Goal: Task Accomplishment & Management: Use online tool/utility

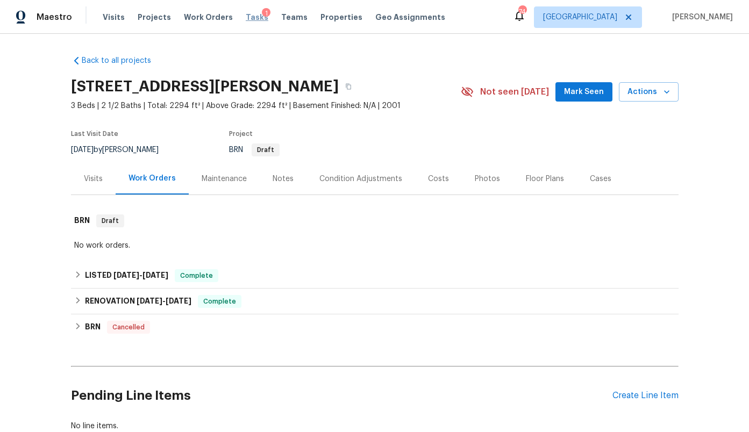
click at [247, 19] on span "Tasks" at bounding box center [257, 17] width 23 height 8
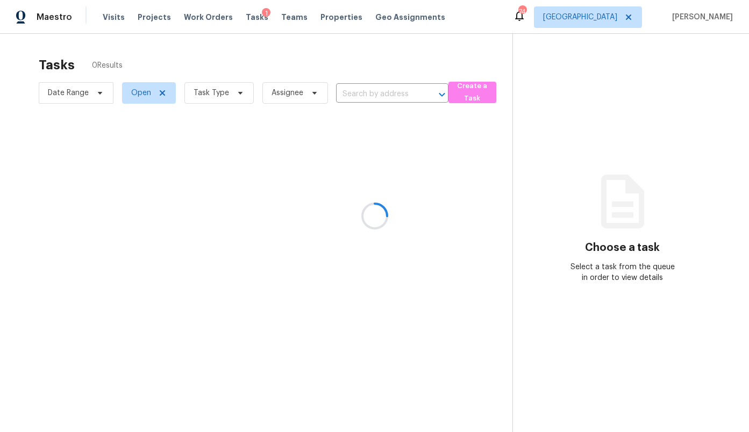
click at [620, 17] on div at bounding box center [374, 216] width 749 height 432
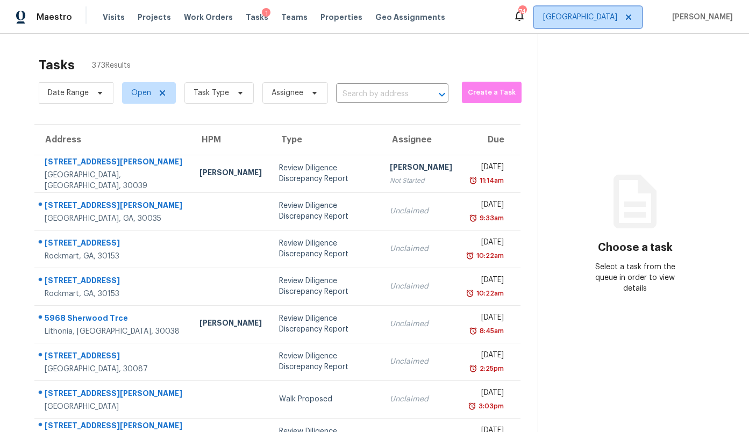
click at [617, 21] on span "[GEOGRAPHIC_DATA]" at bounding box center [580, 17] width 74 height 11
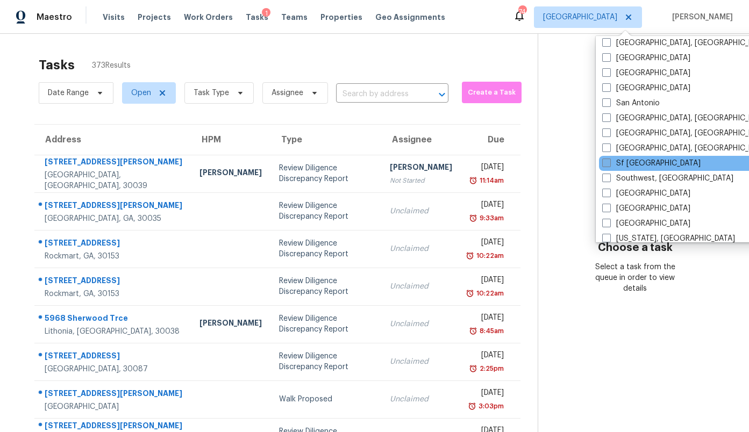
scroll to position [721, 0]
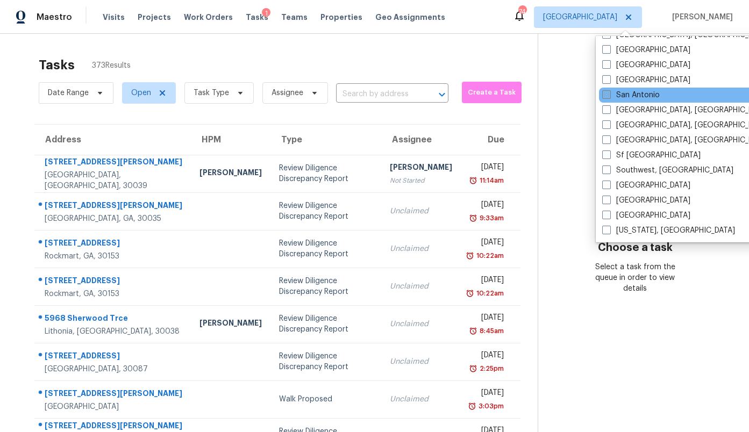
click at [642, 95] on label "San Antonio" at bounding box center [631, 95] width 58 height 11
click at [609, 95] on input "San Antonio" at bounding box center [605, 93] width 7 height 7
checkbox input "true"
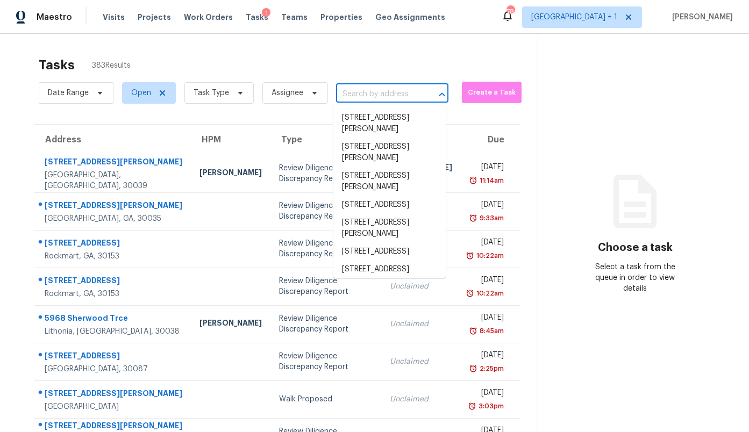
click at [367, 94] on input "text" at bounding box center [377, 94] width 82 height 17
click at [496, 94] on span "Create a Task" at bounding box center [491, 93] width 49 height 12
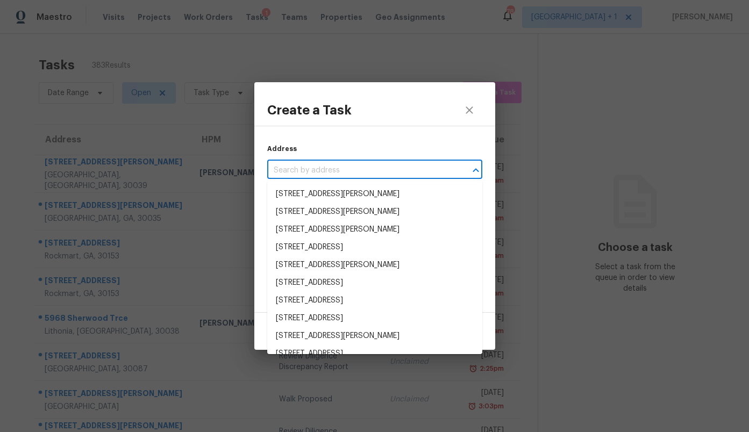
click at [321, 166] on input "text" at bounding box center [359, 170] width 185 height 17
paste input "3QPPD617GS6C9"
type input "3QPPD617GS6C9"
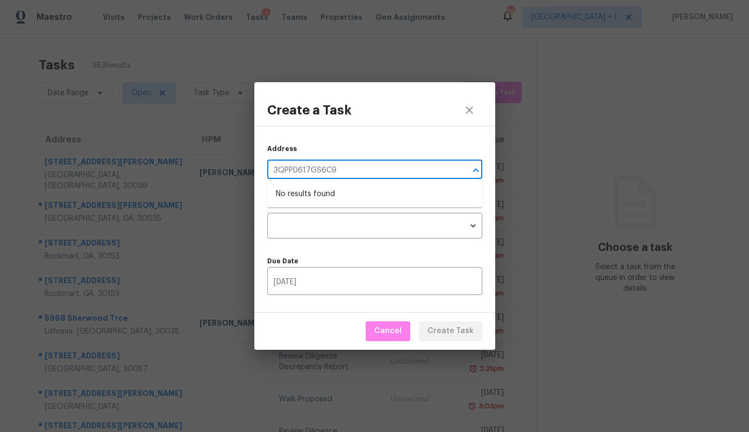
click at [301, 169] on input "3QPPD617GS6C9" at bounding box center [359, 170] width 185 height 17
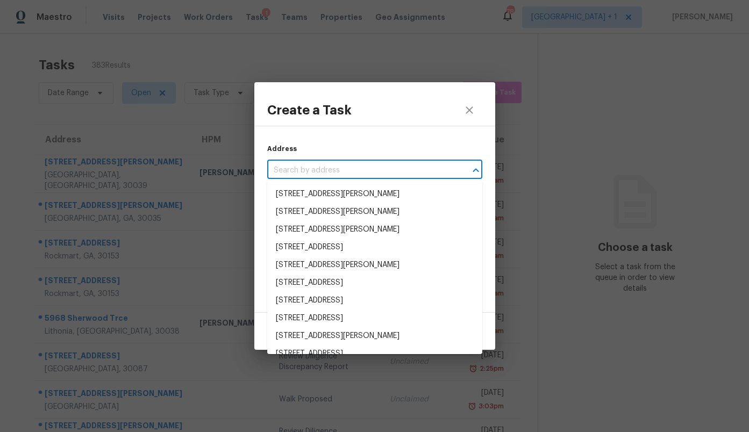
paste input "7739 Autumn Park, San Antonio, TX 78249"
type input "7739 Autumn Park, San Antonio, TX 78249"
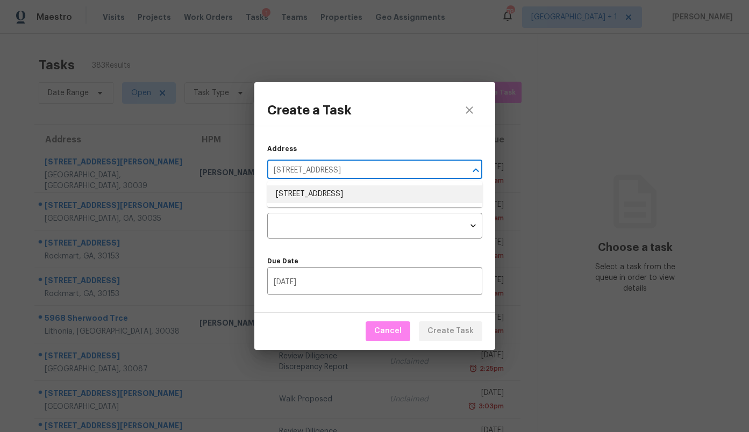
click at [329, 194] on li "7739 Autumn Park, San Antonio, TX 78249" at bounding box center [374, 195] width 215 height 18
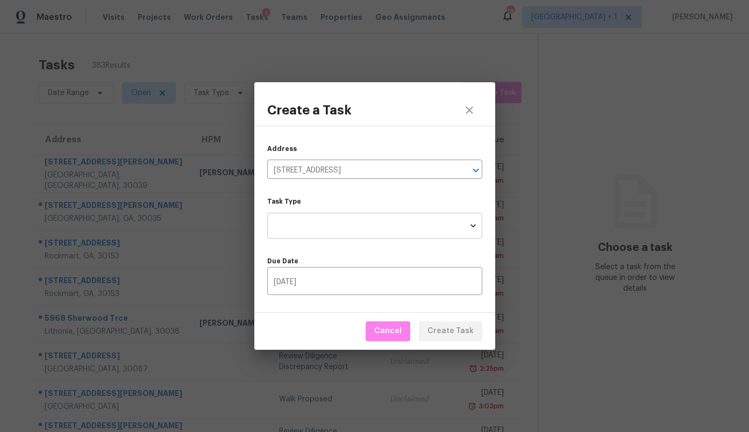
click at [318, 225] on body "Maestro Visits Projects Work Orders Tasks 1 Teams Properties Geo Assignments 78…" at bounding box center [374, 216] width 749 height 432
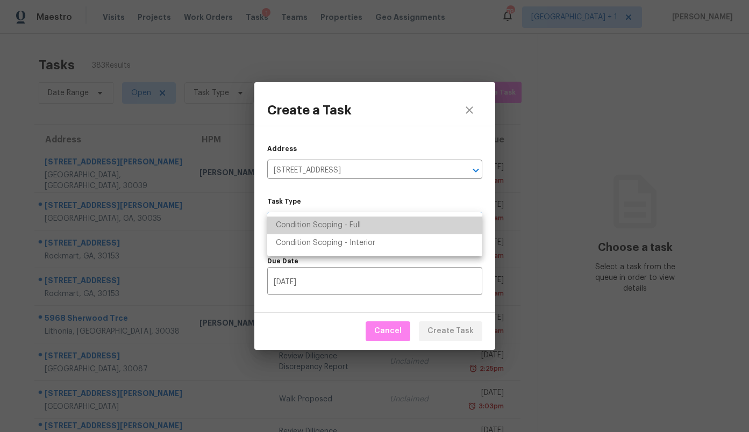
click at [315, 220] on li "Condition Scoping - Full" at bounding box center [374, 226] width 215 height 18
type input "virtual_full_assessment"
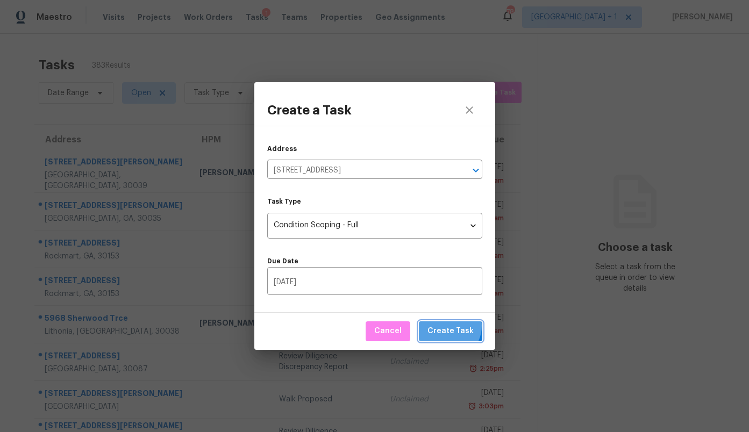
click at [450, 326] on span "Create Task" at bounding box center [451, 331] width 46 height 13
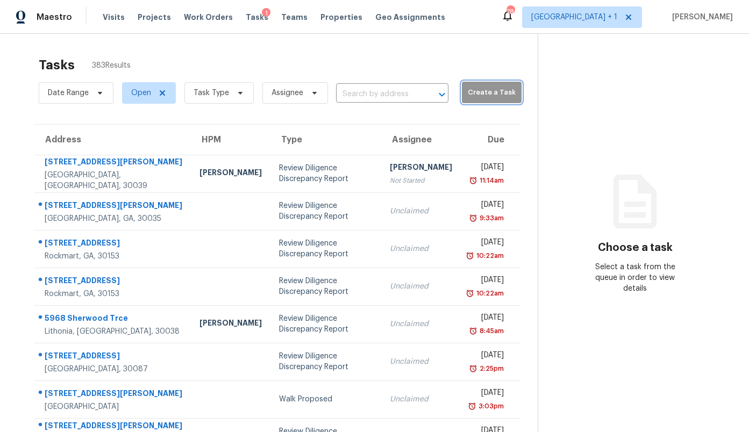
click at [470, 89] on span "Create a Task" at bounding box center [491, 93] width 49 height 12
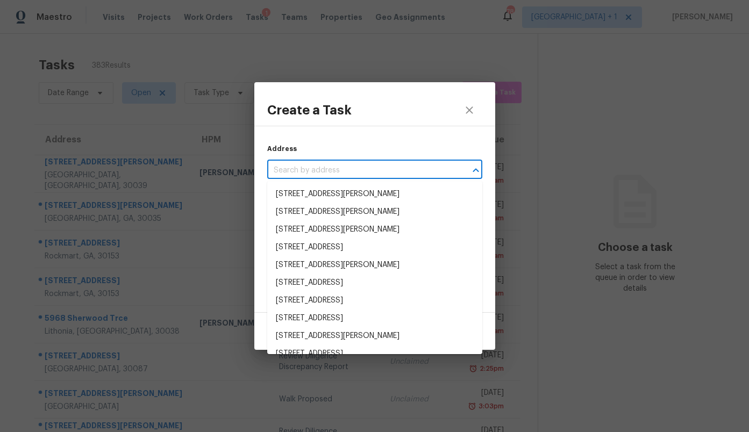
click at [368, 169] on input "text" at bounding box center [359, 170] width 185 height 17
paste input "2CZ06W9A6Z1Q7"
type input "2CZ06W9A6Z1Q7"
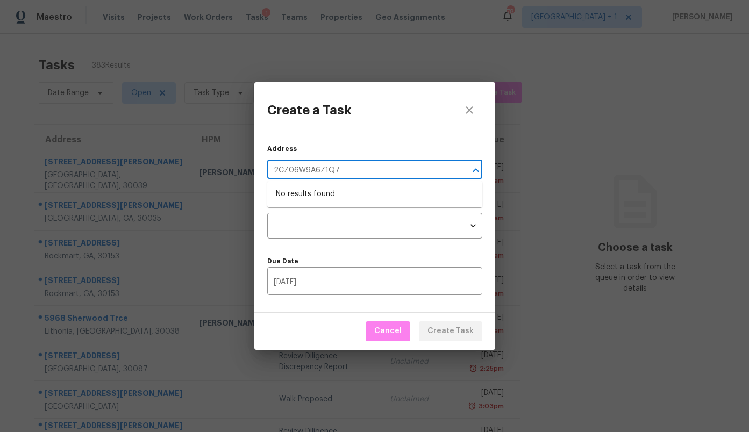
click at [326, 169] on input "2CZ06W9A6Z1Q7" at bounding box center [359, 170] width 185 height 17
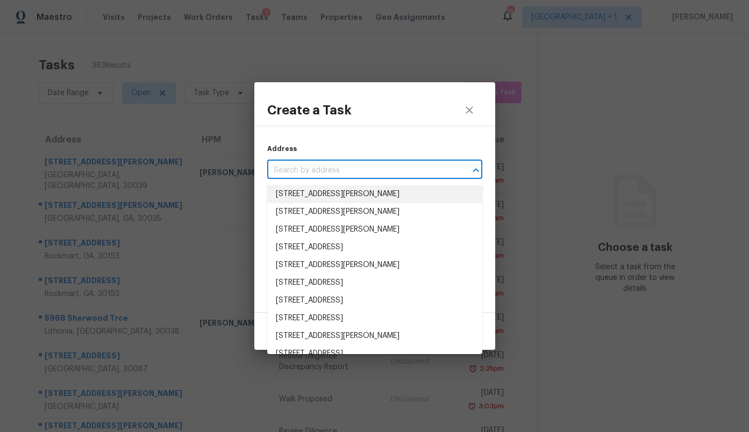
paste input "2CZ06W9A6Z1Q7"
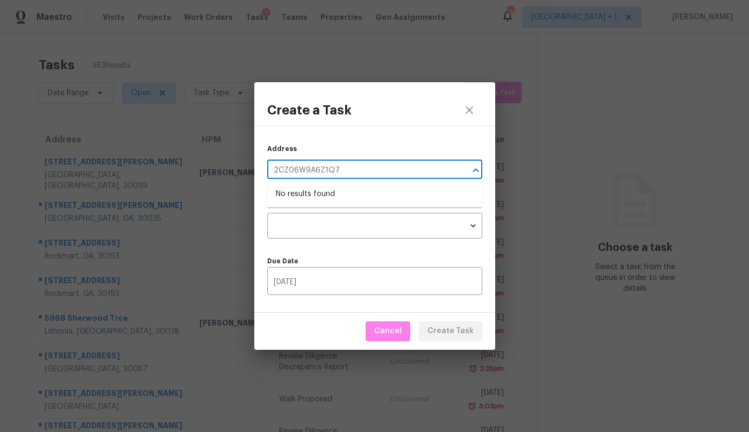
type input "2CZ06W9A6Z1Q7"
click at [471, 109] on icon "close" at bounding box center [469, 110] width 13 height 13
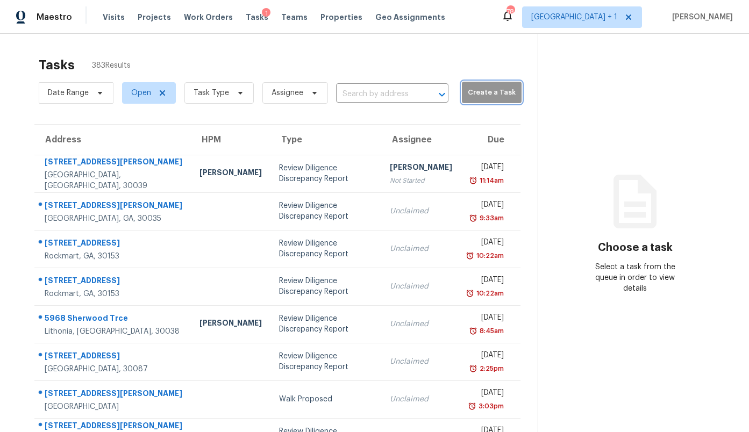
click at [492, 91] on span "Create a Task" at bounding box center [491, 93] width 49 height 12
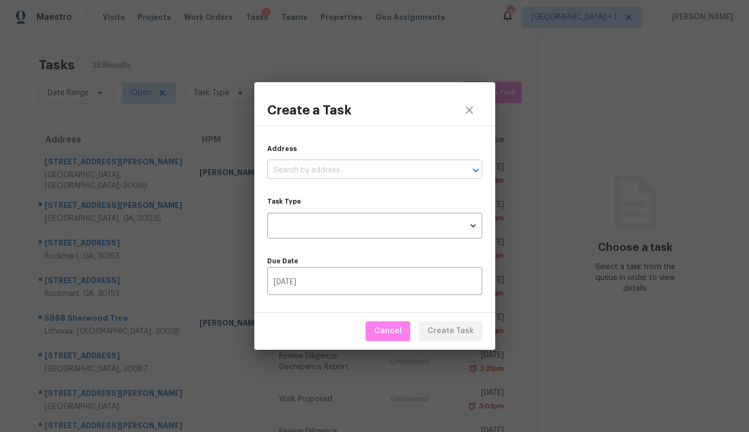
click at [337, 165] on input "text" at bounding box center [359, 170] width 185 height 17
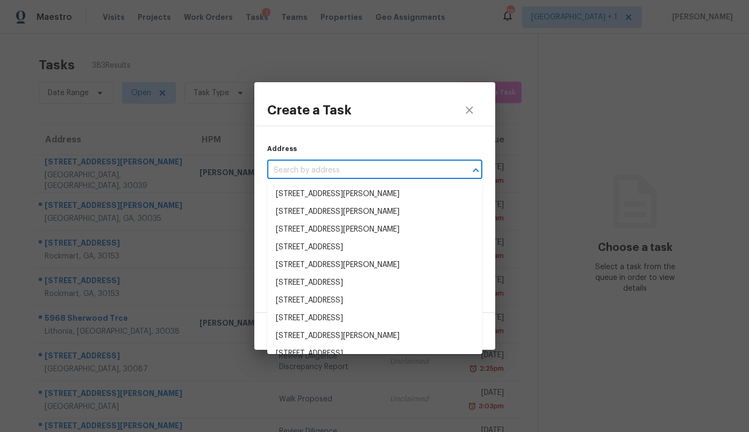
paste input "4100 Wavertree Rd, Frisco, TX 75036"
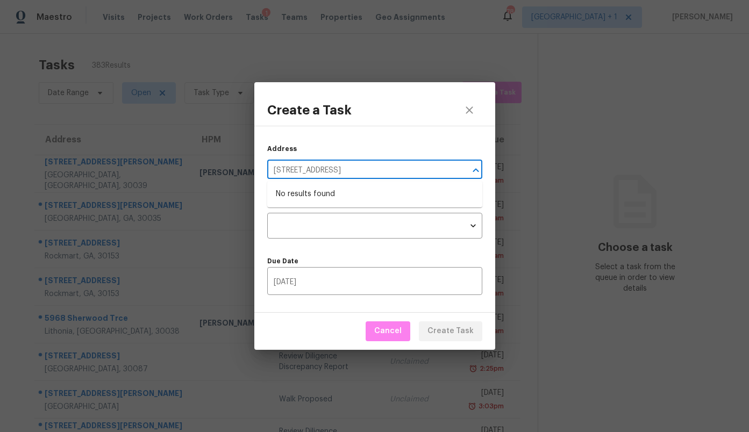
type input "4100 Wavertree Rd, Frisco, TX 75036"
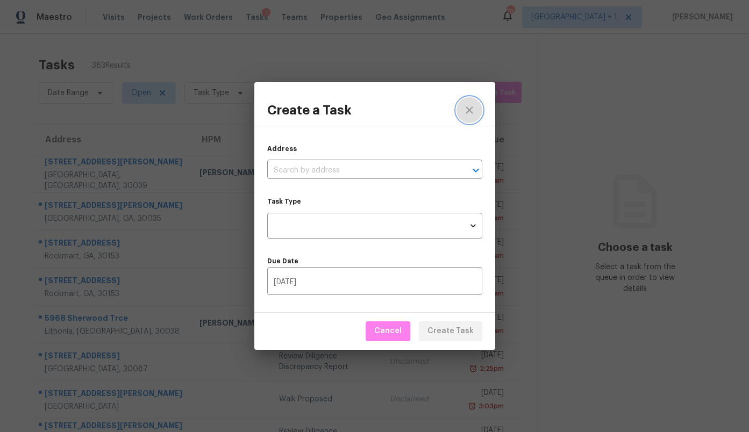
click at [470, 109] on icon "close" at bounding box center [469, 110] width 7 height 7
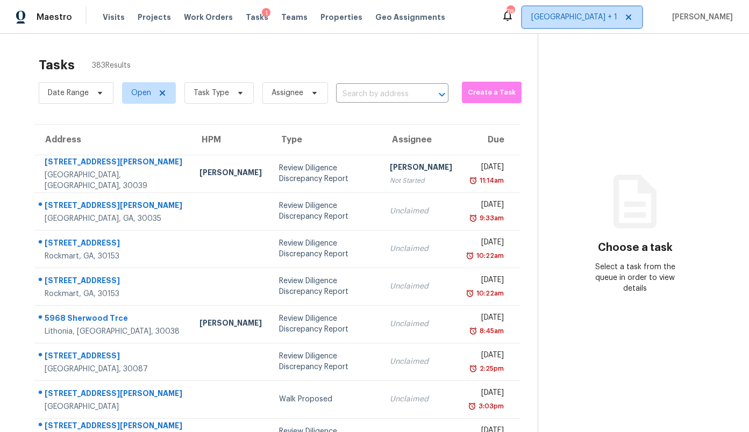
click at [608, 12] on span "Atlanta + 1" at bounding box center [574, 17] width 86 height 11
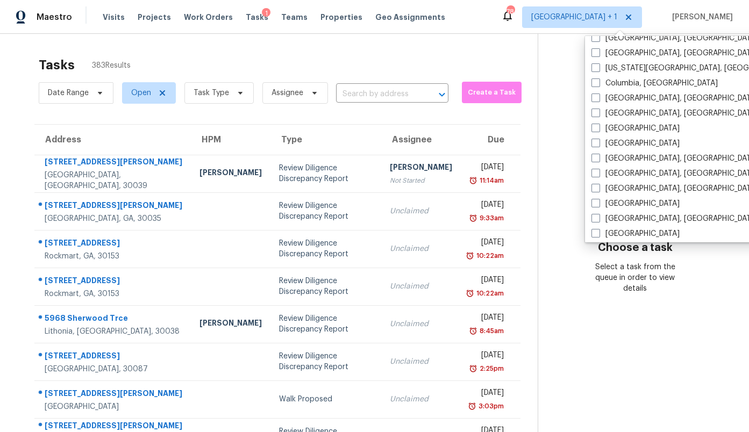
scroll to position [229, 0]
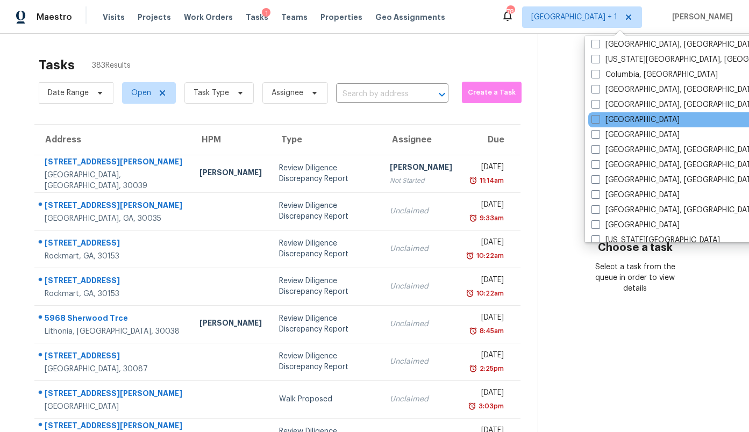
click at [615, 114] on div "[GEOGRAPHIC_DATA]" at bounding box center [696, 119] width 217 height 15
click at [612, 117] on label "[GEOGRAPHIC_DATA]" at bounding box center [636, 120] width 88 height 11
click at [599, 117] on input "[GEOGRAPHIC_DATA]" at bounding box center [595, 118] width 7 height 7
checkbox input "true"
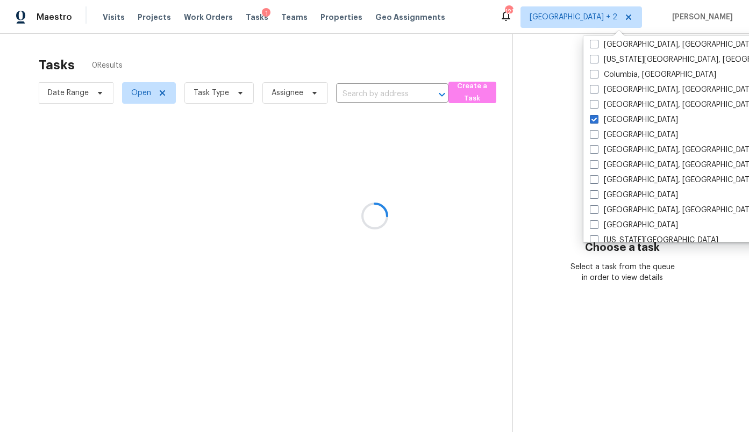
click at [523, 70] on div at bounding box center [374, 216] width 749 height 432
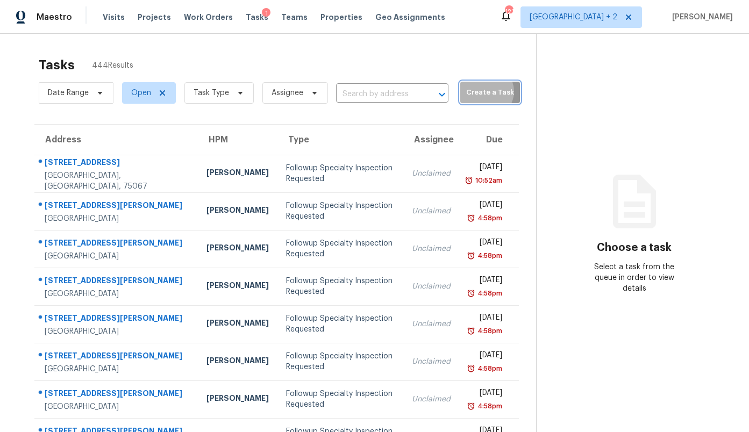
click at [472, 96] on span "Create a Task" at bounding box center [490, 93] width 49 height 12
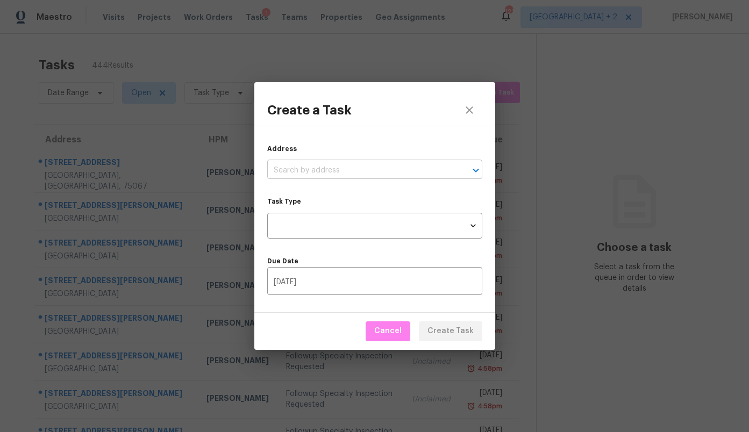
click at [289, 175] on input "text" at bounding box center [359, 170] width 185 height 17
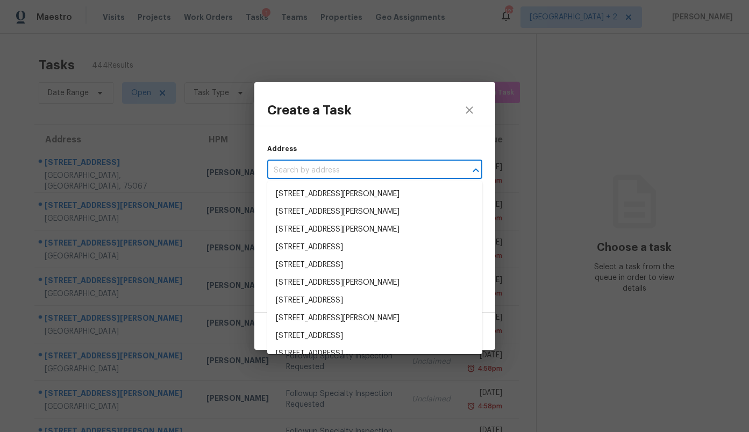
paste input "4100 Wavertree Rd, Frisco, TX 75036"
type input "4100 Wavertree Rd, Frisco, TX 75036"
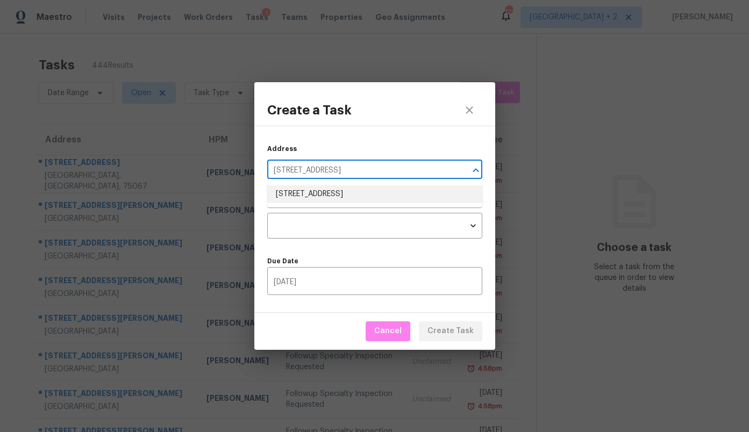
click at [294, 195] on li "4100 Wavertree Rd, Frisco, TX 75036" at bounding box center [374, 195] width 215 height 18
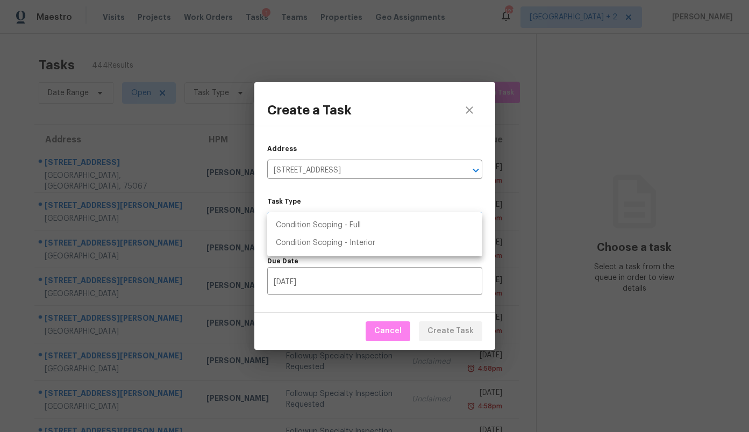
click at [296, 215] on body "Maestro Visits Projects Work Orders Tasks 1 Teams Properties Geo Assignments 12…" at bounding box center [374, 216] width 749 height 432
click at [302, 224] on li "Condition Scoping - Full" at bounding box center [374, 226] width 215 height 18
type input "virtual_full_assessment"
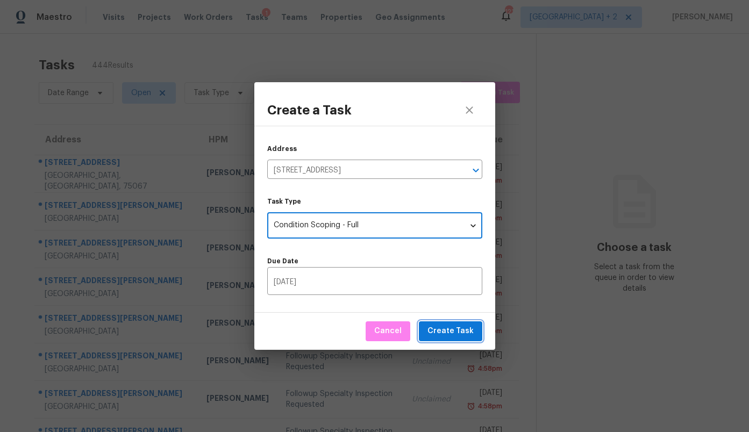
click at [453, 331] on span "Create Task" at bounding box center [451, 331] width 46 height 13
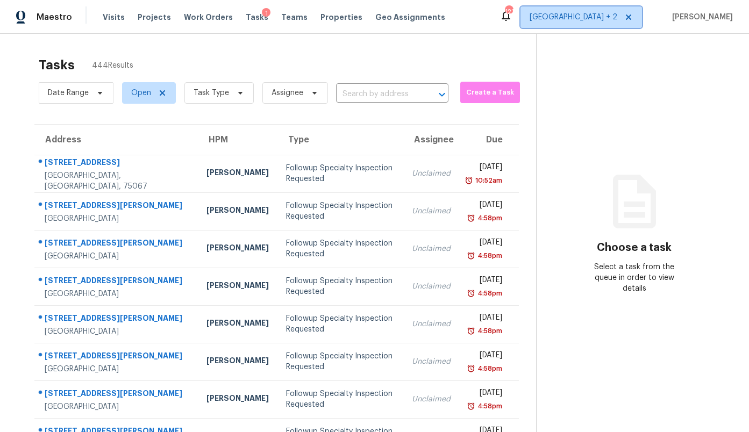
click at [613, 25] on span "Atlanta + 2" at bounding box center [582, 17] width 122 height 22
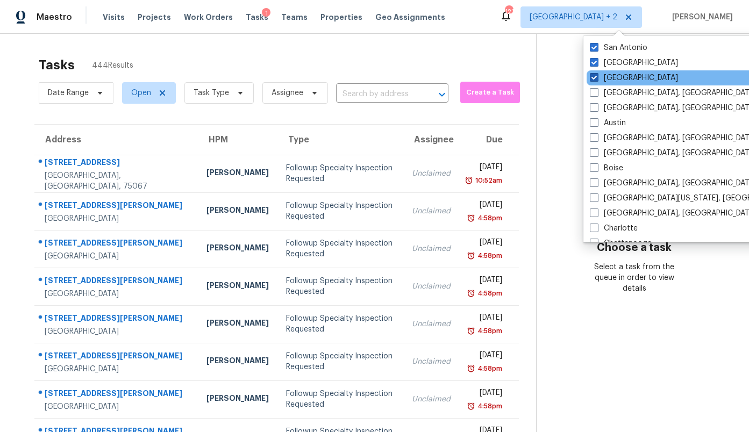
click at [608, 74] on label "[GEOGRAPHIC_DATA]" at bounding box center [634, 78] width 88 height 11
click at [597, 74] on input "[GEOGRAPHIC_DATA]" at bounding box center [593, 76] width 7 height 7
checkbox input "false"
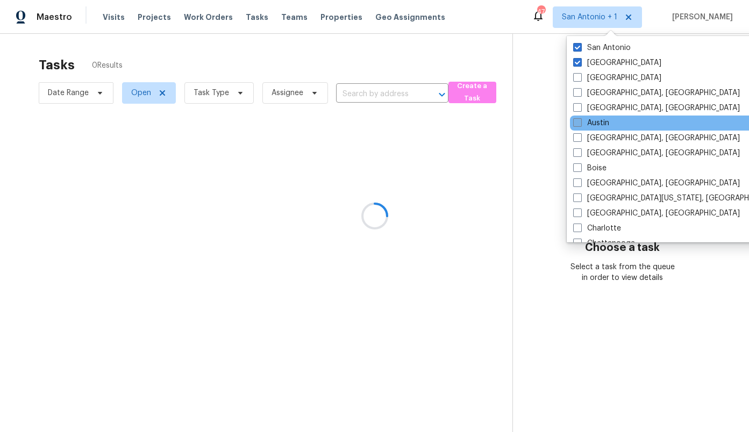
click at [601, 121] on label "Austin" at bounding box center [591, 123] width 36 height 11
click at [580, 121] on input "Austin" at bounding box center [576, 121] width 7 height 7
checkbox input "true"
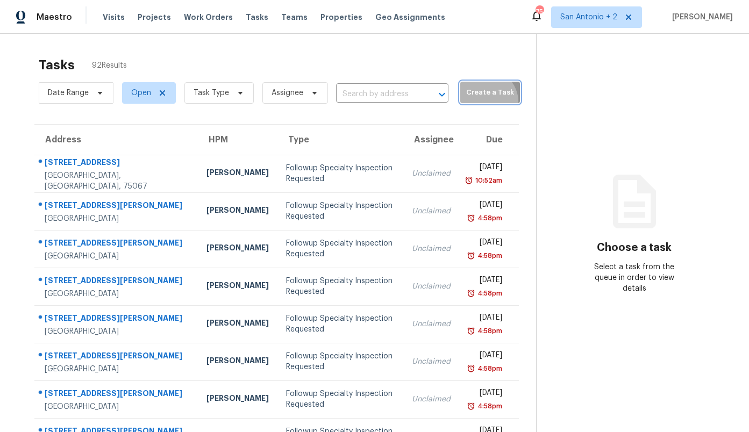
click at [472, 99] on span "Create a Task" at bounding box center [490, 93] width 49 height 12
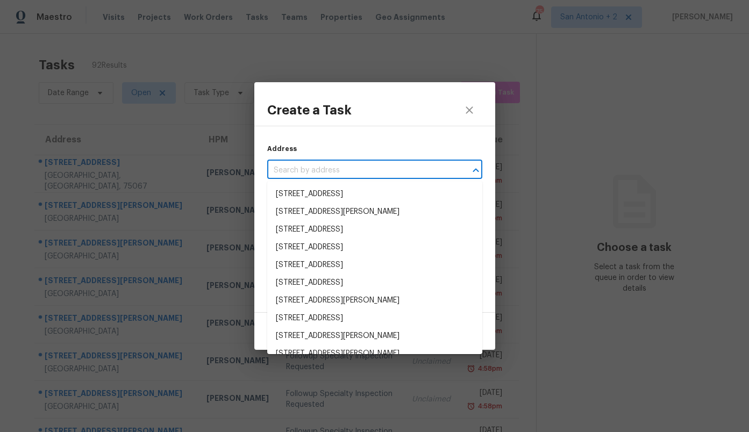
click at [360, 173] on input "text" at bounding box center [359, 170] width 185 height 17
paste input "582 Wild Pecan Loop, Buda, TX 78610"
type input "582 Wild Pecan Loop, Buda, TX 78610"
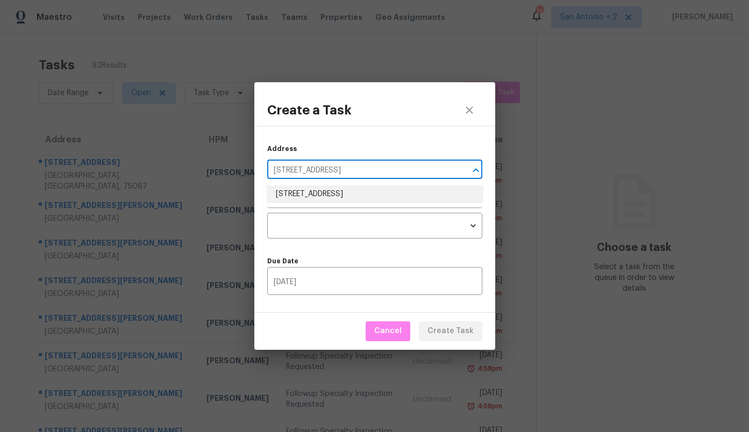
click at [339, 188] on li "582 Wild Pecan Loop, Buda, TX 78610" at bounding box center [374, 195] width 215 height 18
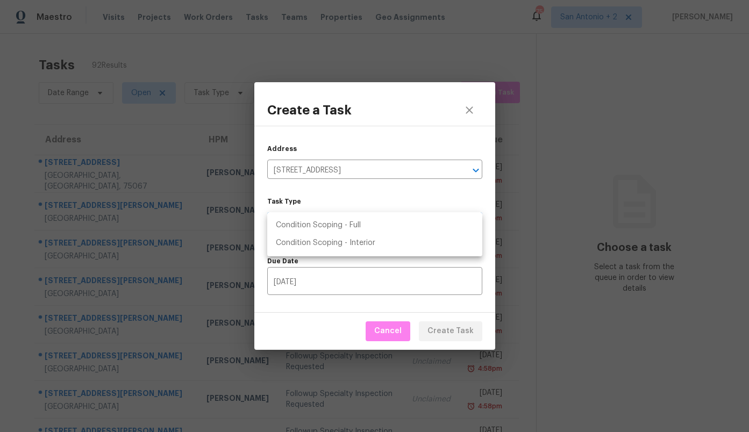
click at [336, 224] on body "Maestro Visits Projects Work Orders Tasks Teams Properties Geo Assignments 75 S…" at bounding box center [374, 216] width 749 height 432
click at [336, 224] on li "Condition Scoping - Full" at bounding box center [374, 226] width 215 height 18
type input "virtual_full_assessment"
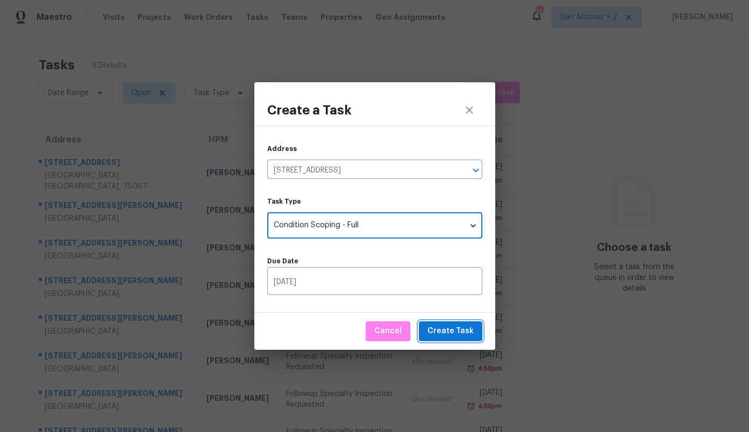
click at [449, 334] on span "Create Task" at bounding box center [451, 331] width 46 height 13
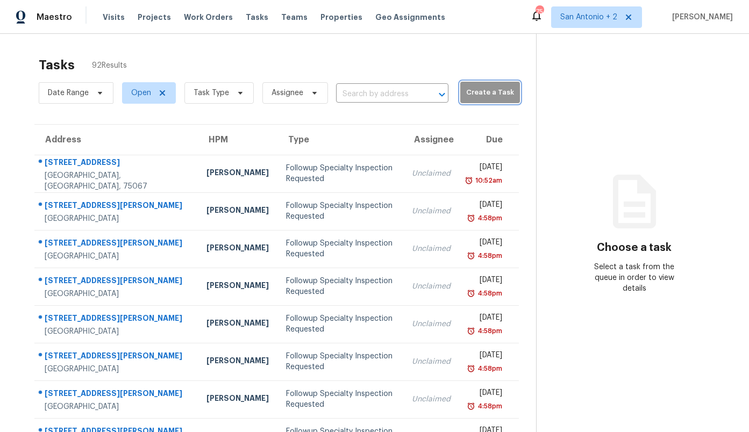
click at [474, 99] on span "Create a Task" at bounding box center [490, 93] width 49 height 12
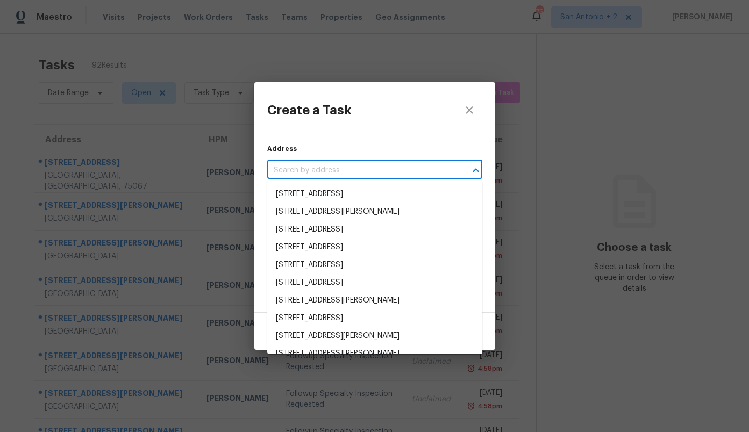
click at [355, 168] on input "text" at bounding box center [359, 170] width 185 height 17
paste input "705 Dubina Ave, Georgetown, TX 78626"
type input "705 Dubina Ave, Georgetown, TX 78626"
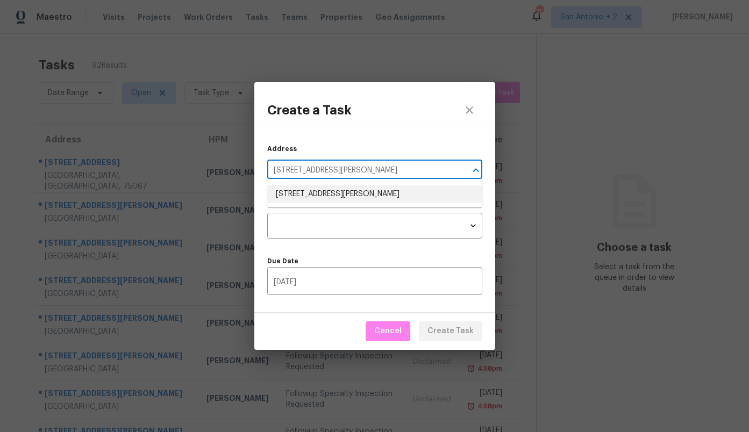
click at [331, 197] on li "705 Dubina Ave, Georgetown, TX 78626" at bounding box center [374, 195] width 215 height 18
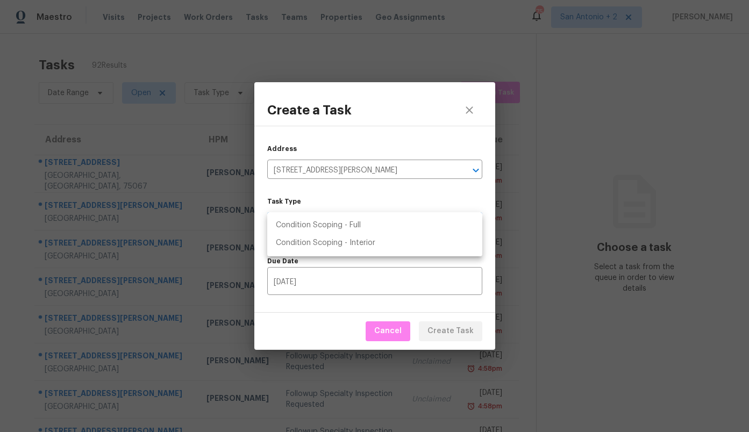
click at [328, 222] on body "Maestro Visits Projects Work Orders Tasks Teams Properties Geo Assignments 75 S…" at bounding box center [374, 216] width 749 height 432
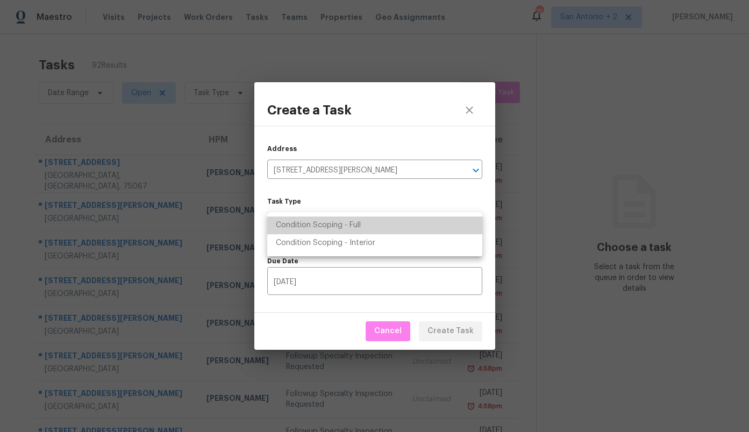
click at [327, 224] on li "Condition Scoping - Full" at bounding box center [374, 226] width 215 height 18
type input "virtual_full_assessment"
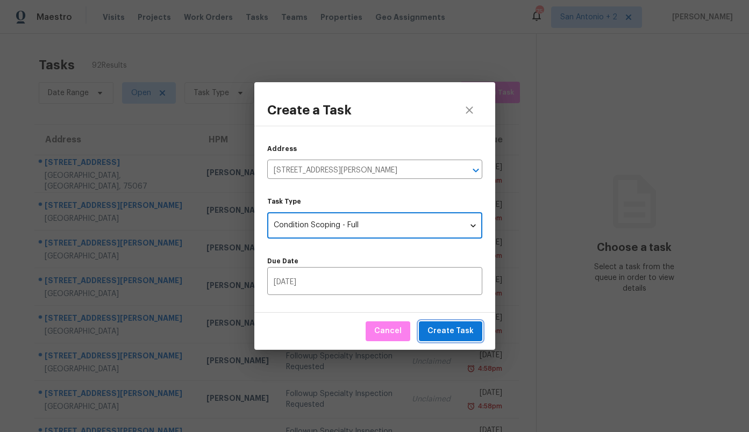
click at [462, 338] on button "Create Task" at bounding box center [450, 332] width 63 height 20
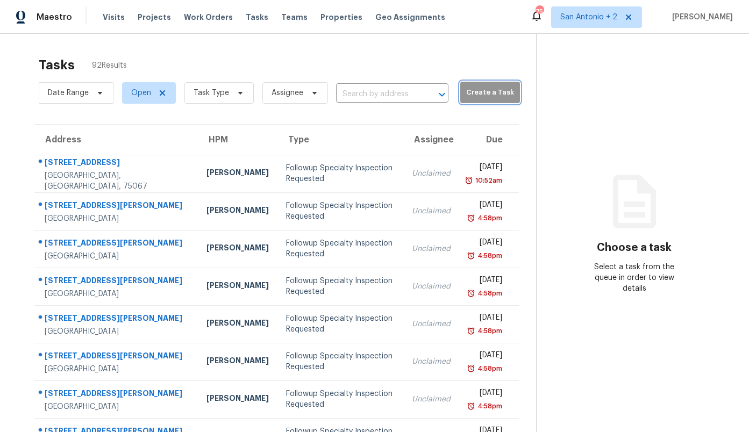
click at [466, 96] on span "Create a Task" at bounding box center [490, 93] width 49 height 12
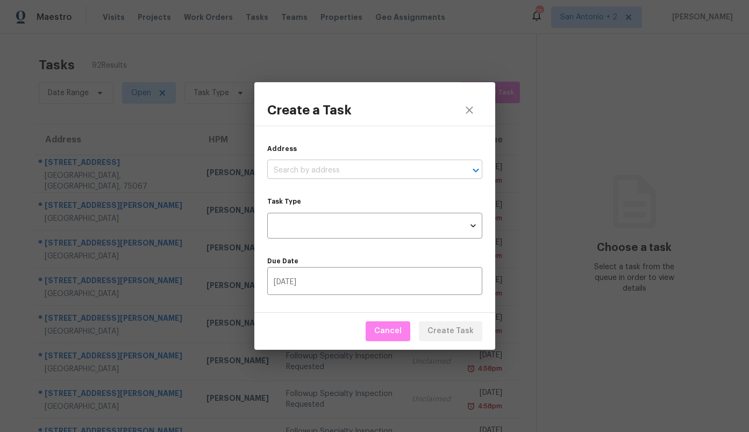
click at [362, 167] on input "text" at bounding box center [359, 170] width 185 height 17
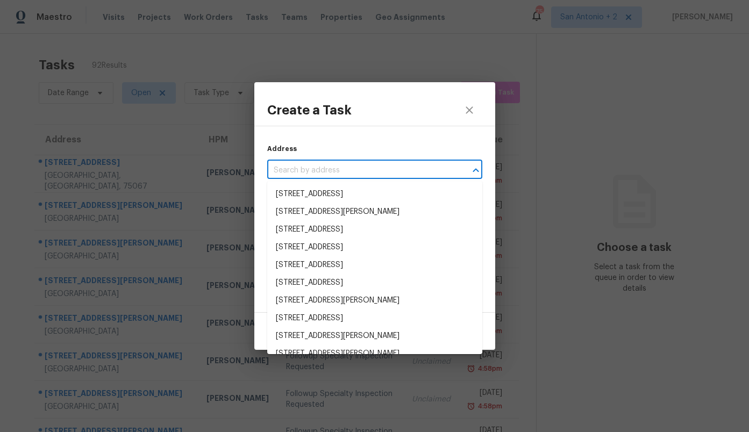
paste input "331 Sawtooth Mountain Way, Dripping Springs, TX 78620"
type input "331 Sawtooth Mountain Way, Dripping Springs, TX 78620"
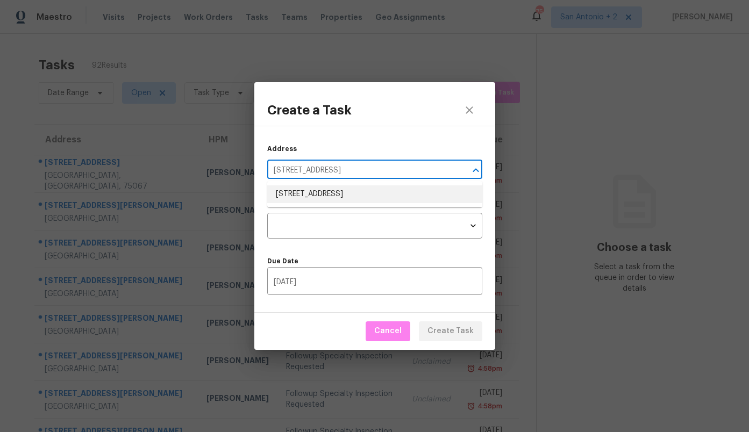
click at [354, 187] on li "331 Sawtooth Mountain Way, Dripping Springs, TX 78620" at bounding box center [374, 195] width 215 height 18
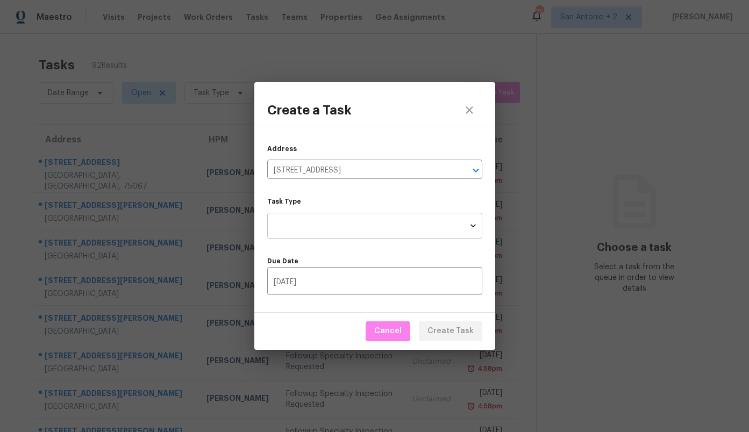
click at [351, 224] on body "Maestro Visits Projects Work Orders Tasks Teams Properties Geo Assignments 75 S…" at bounding box center [374, 216] width 749 height 432
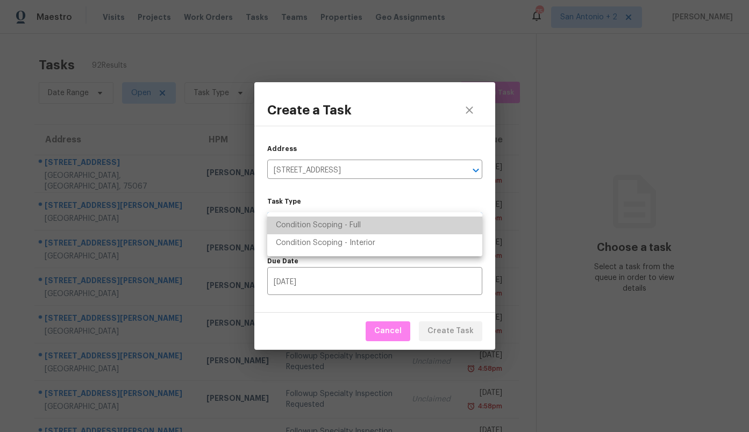
click at [351, 229] on li "Condition Scoping - Full" at bounding box center [374, 226] width 215 height 18
type input "virtual_full_assessment"
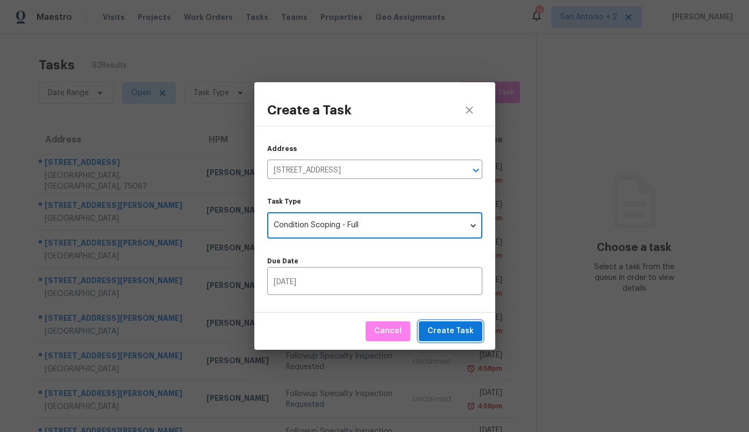
click at [462, 329] on span "Create Task" at bounding box center [451, 331] width 46 height 13
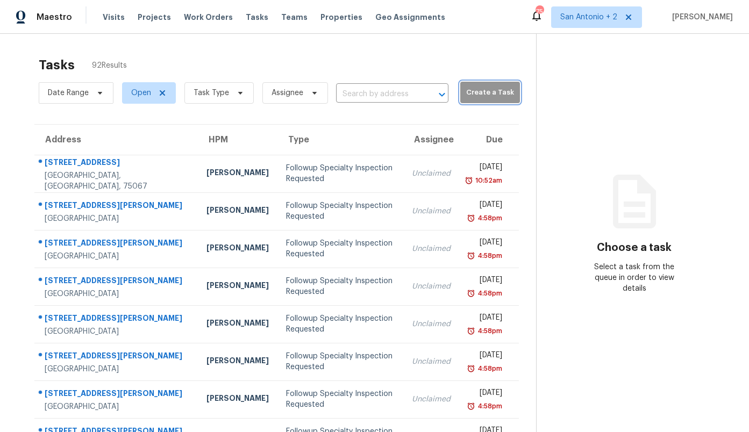
click at [474, 93] on span "Create a Task" at bounding box center [490, 93] width 49 height 12
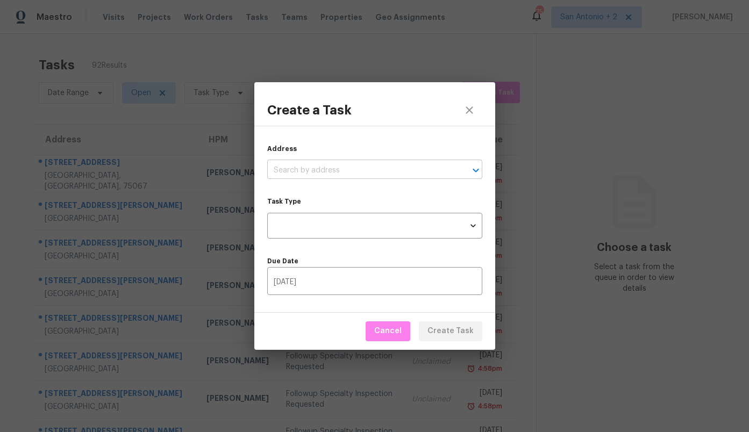
click at [335, 171] on input "text" at bounding box center [359, 170] width 185 height 17
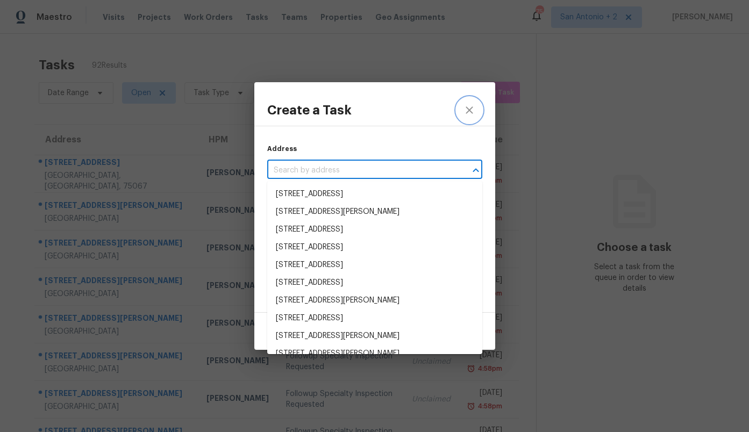
click at [472, 103] on button "close" at bounding box center [470, 110] width 26 height 26
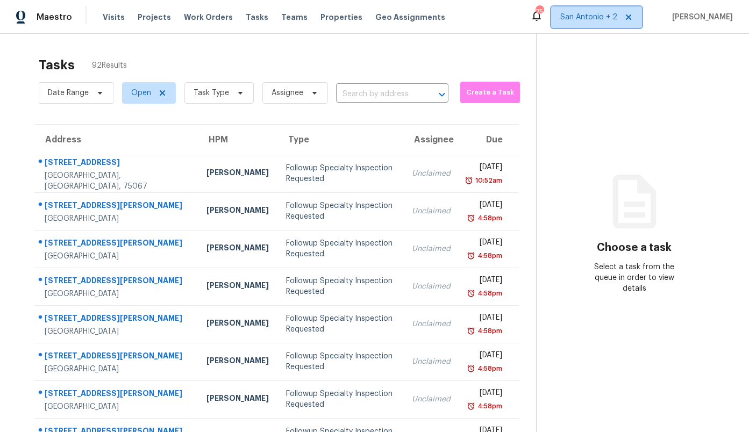
click at [599, 13] on span "San Antonio + 2" at bounding box center [588, 17] width 57 height 11
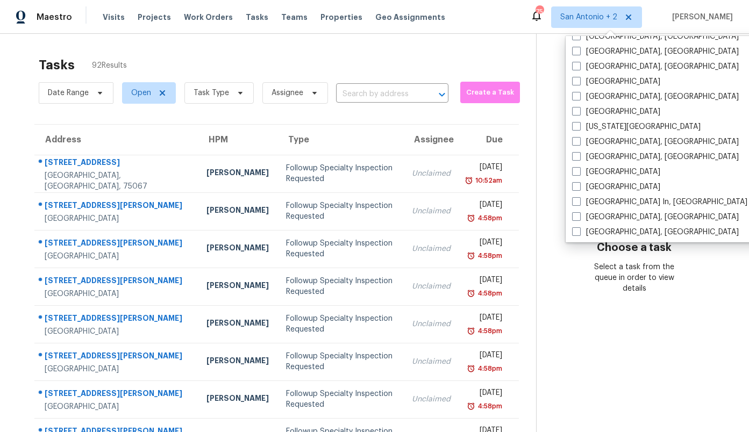
scroll to position [344, 0]
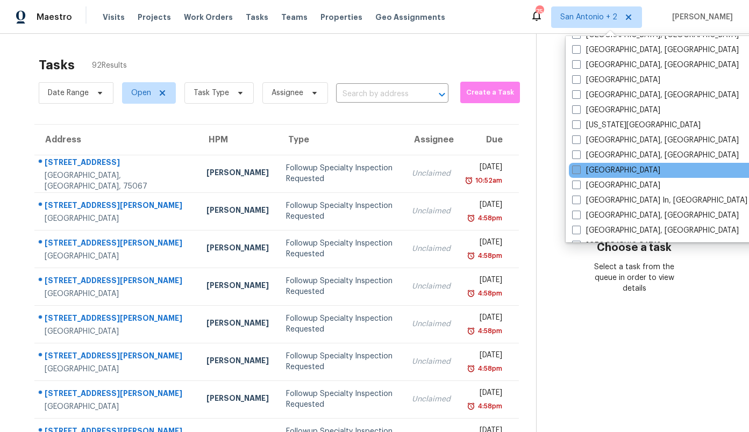
click at [591, 175] on label "[GEOGRAPHIC_DATA]" at bounding box center [616, 170] width 88 height 11
click at [579, 172] on input "[GEOGRAPHIC_DATA]" at bounding box center [575, 168] width 7 height 7
checkbox input "true"
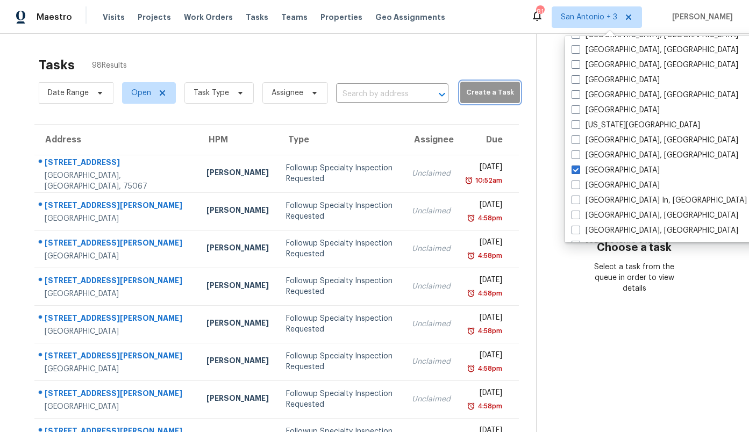
click at [466, 93] on span "Create a Task" at bounding box center [490, 93] width 49 height 12
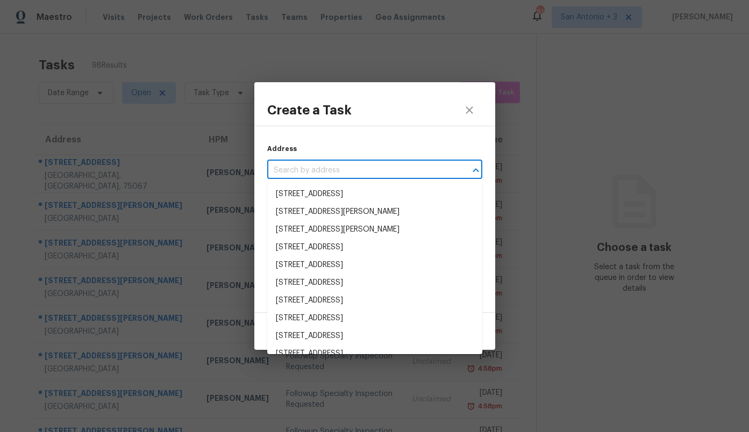
click at [380, 176] on input "text" at bounding box center [359, 170] width 185 height 17
paste input "3151 Soaring Gulls Dr Unit 2170, Las Vegas, NV 89128"
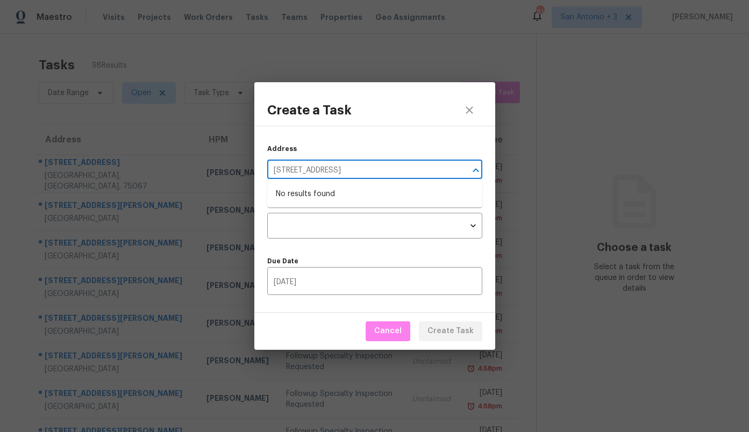
type input "3151 Soaring Gulls Dr Unit 2170, Las Vegas, NV 89128"
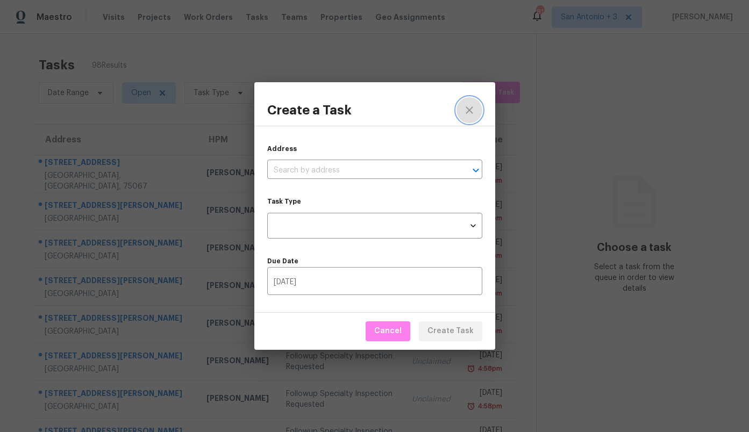
scroll to position [0, 0]
click at [473, 102] on button "close" at bounding box center [470, 110] width 26 height 26
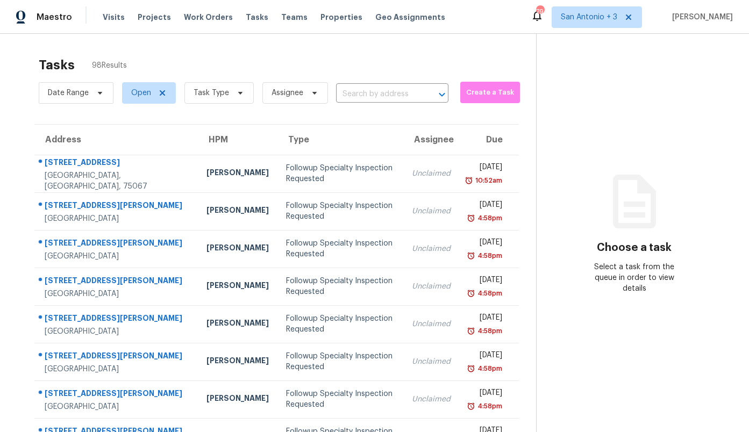
click at [614, 6] on div "Maestro Visits Projects Work Orders Tasks Teams Properties Geo Assignments 79 S…" at bounding box center [374, 17] width 749 height 34
click at [614, 13] on span "San Antonio + 3" at bounding box center [589, 17] width 56 height 11
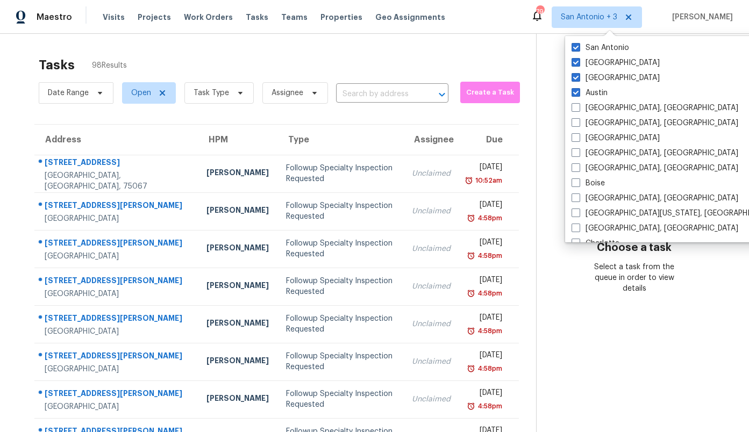
click at [719, 42] on section "Choose a task Select a task from the queue in order to view details" at bounding box center [634, 297] width 196 height 527
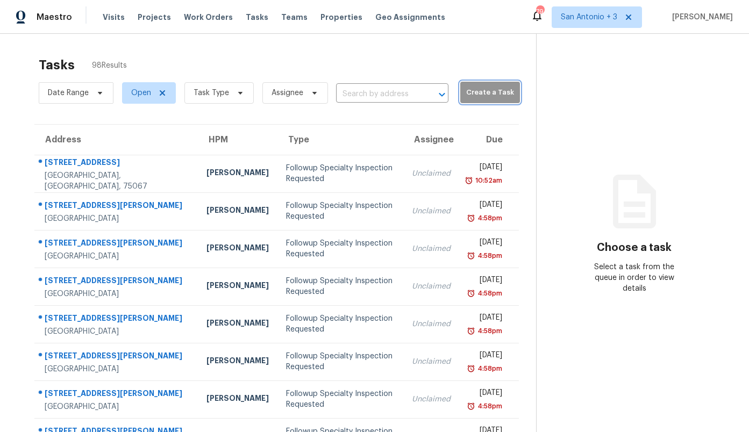
click at [481, 87] on span "Create a Task" at bounding box center [490, 93] width 49 height 12
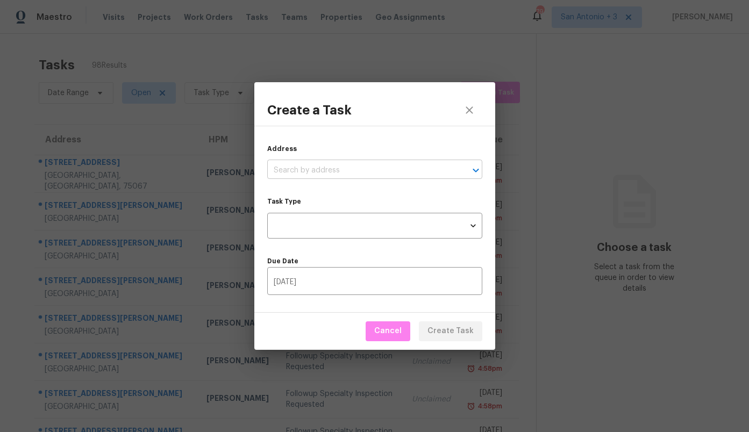
click at [365, 171] on input "text" at bounding box center [359, 170] width 185 height 17
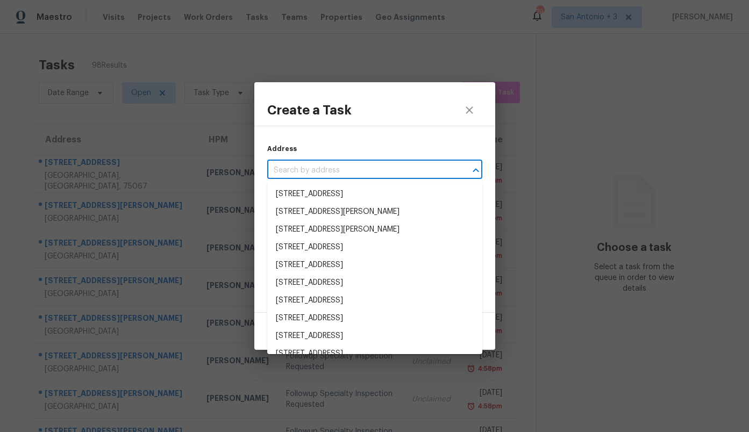
paste input "3151 Soaring Gulls Dr Unit 2170, Las Vegas, NV 89128"
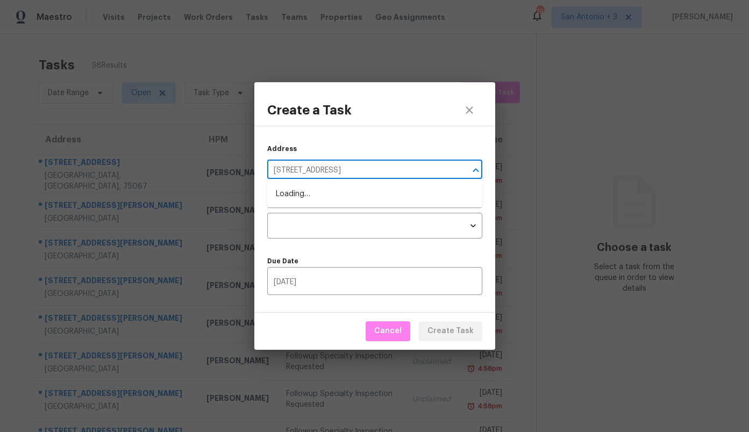
type input "3151 Soaring Gulls Dr"
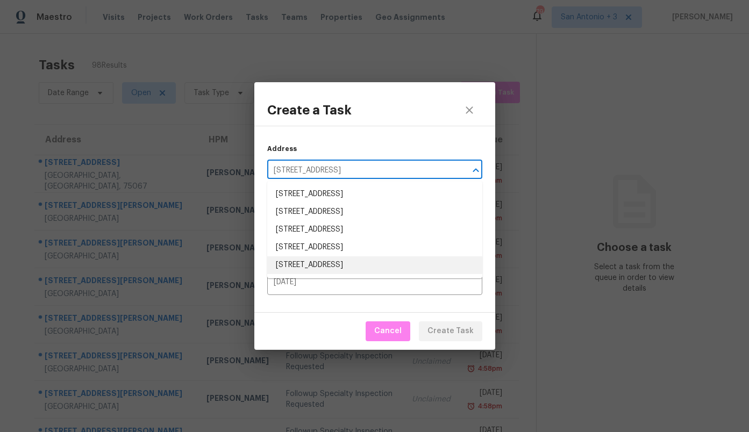
click at [427, 264] on li "3151 Soaring Gulls Dr Unit 2170, Las Vegas, NV 89128" at bounding box center [374, 266] width 215 height 18
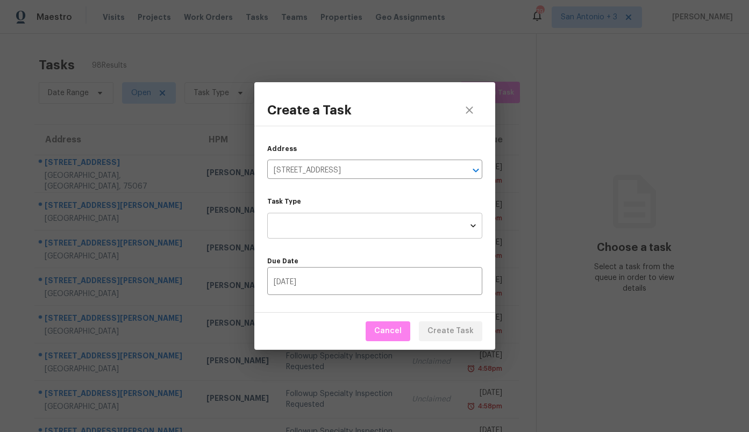
click at [374, 217] on body "Maestro Visits Projects Work Orders Tasks Teams Properties Geo Assignments 79 S…" at bounding box center [374, 216] width 749 height 432
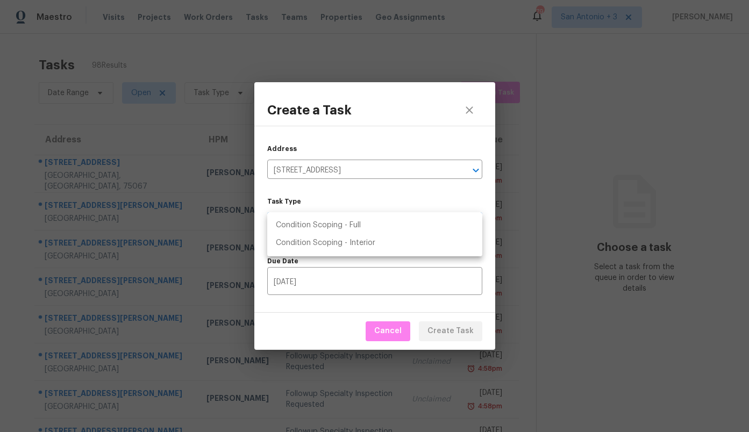
click at [368, 223] on li "Condition Scoping - Full" at bounding box center [374, 226] width 215 height 18
type input "virtual_full_assessment"
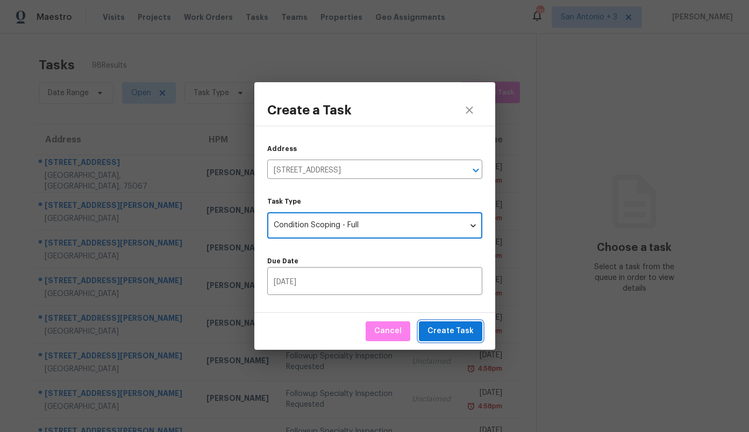
click at [451, 326] on span "Create Task" at bounding box center [451, 331] width 46 height 13
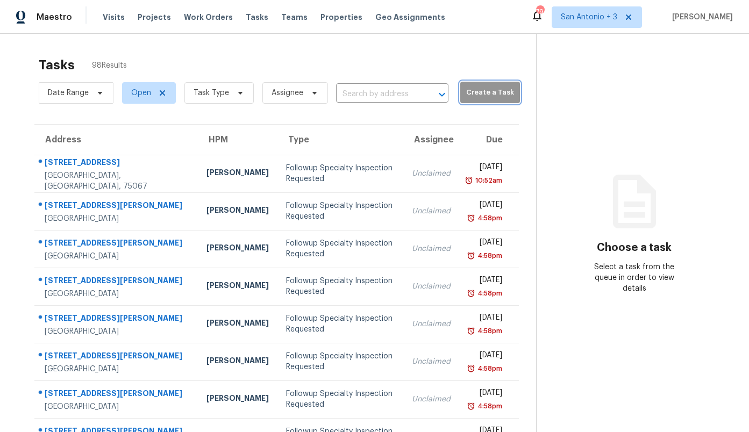
click at [473, 87] on span "Create a Task" at bounding box center [490, 93] width 49 height 12
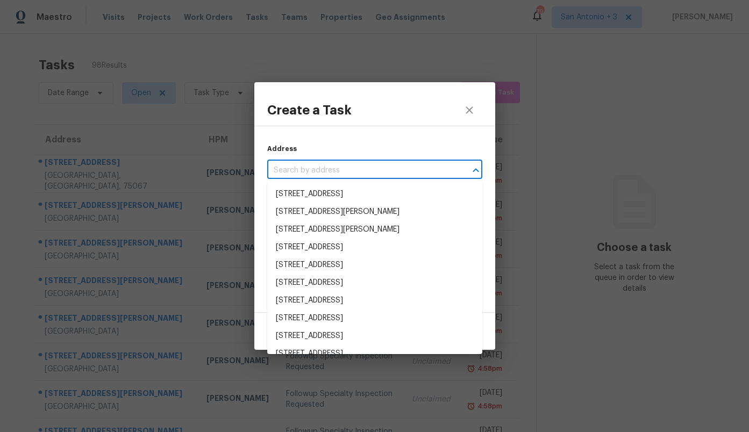
click at [336, 172] on input "text" at bounding box center [359, 170] width 185 height 17
paste input "[STREET_ADDRESS][PERSON_NAME]"
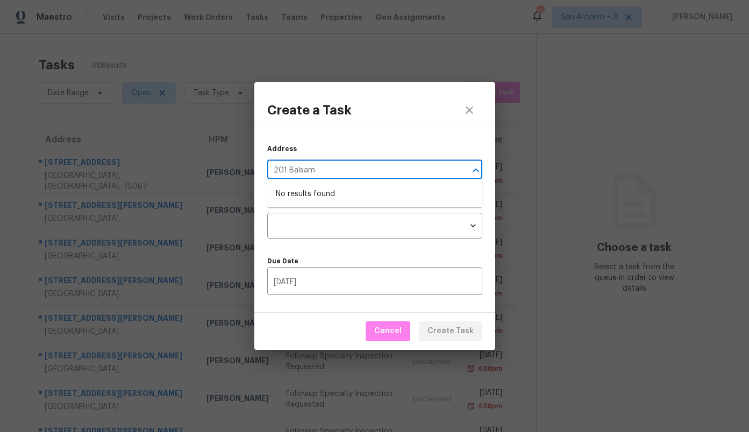
type input "201 Balsam"
click at [472, 101] on button "close" at bounding box center [470, 110] width 26 height 26
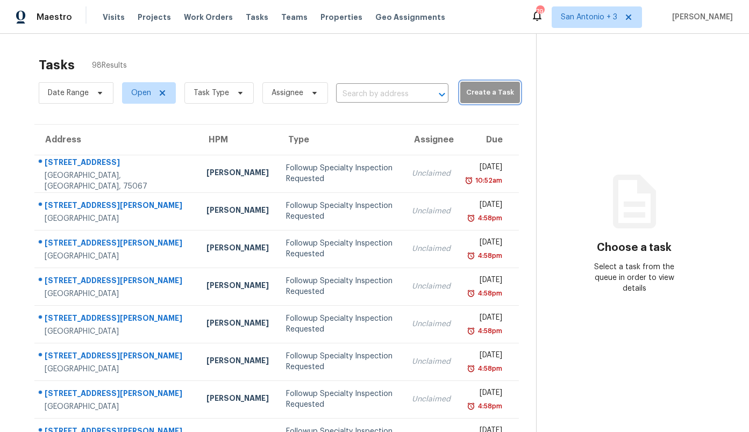
click at [469, 97] on span "Create a Task" at bounding box center [490, 93] width 49 height 12
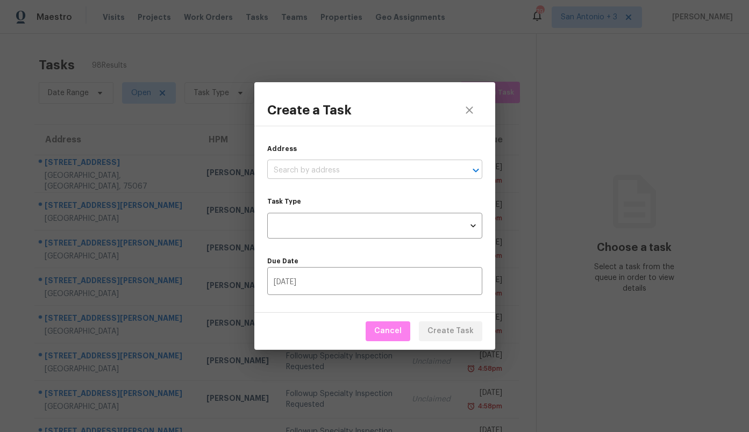
click at [375, 179] on input "text" at bounding box center [359, 170] width 185 height 17
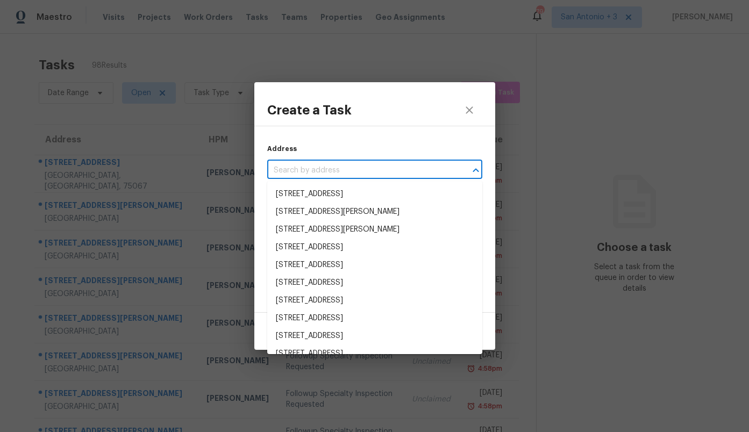
paste input "[STREET_ADDRESS][PERSON_NAME]"
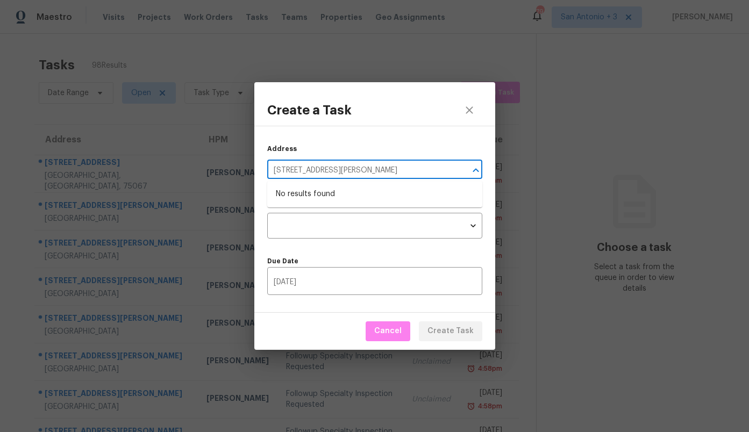
type input "[STREET_ADDRESS][PERSON_NAME]"
click at [466, 107] on icon "close" at bounding box center [469, 110] width 7 height 7
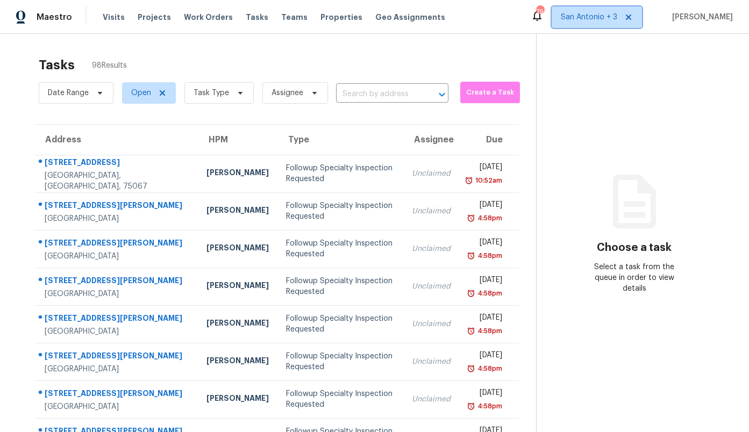
click at [587, 16] on span "San Antonio + 3" at bounding box center [589, 17] width 56 height 11
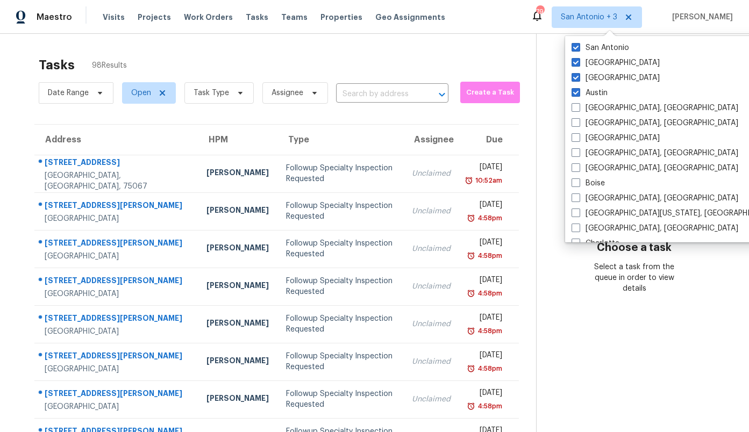
click at [536, 53] on section "Choose a task Select a task from the queue in order to view details" at bounding box center [634, 297] width 196 height 527
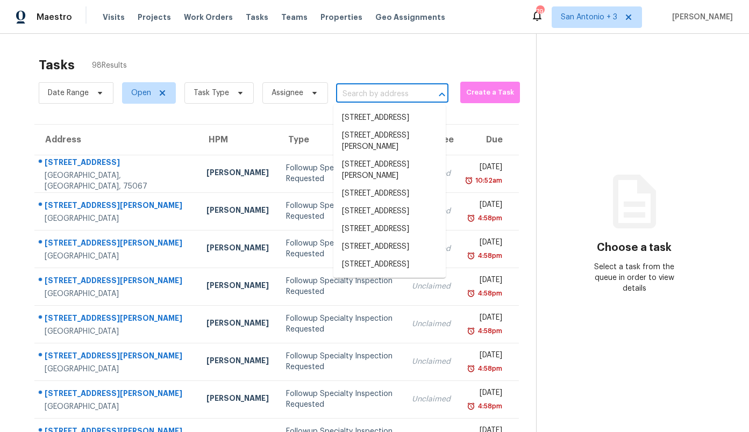
click at [401, 95] on input "text" at bounding box center [377, 94] width 82 height 17
paste input "[STREET_ADDRESS][PERSON_NAME]"
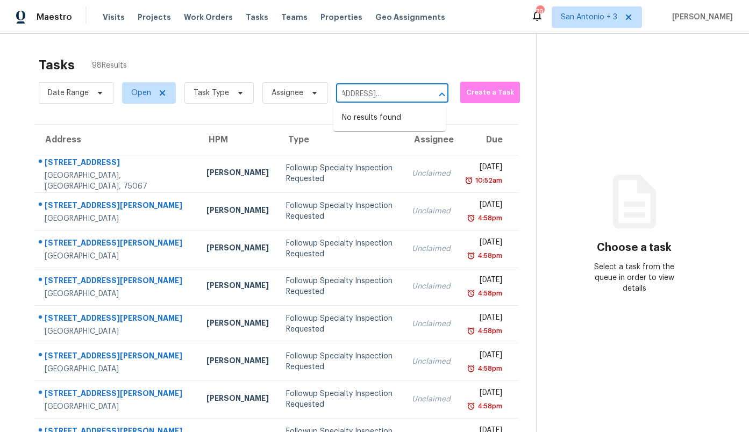
type input "[STREET_ADDRESS][PERSON_NAME]"
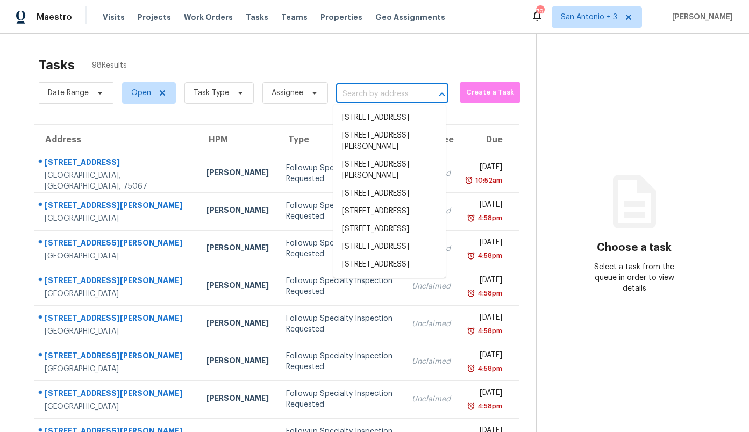
scroll to position [0, 0]
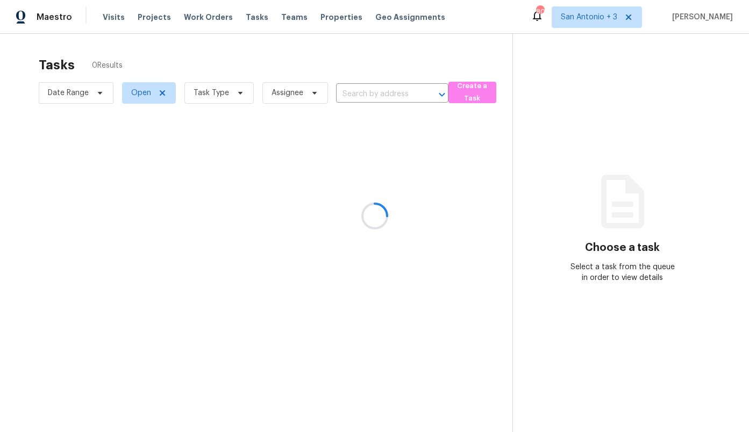
click at [591, 15] on div at bounding box center [374, 216] width 749 height 432
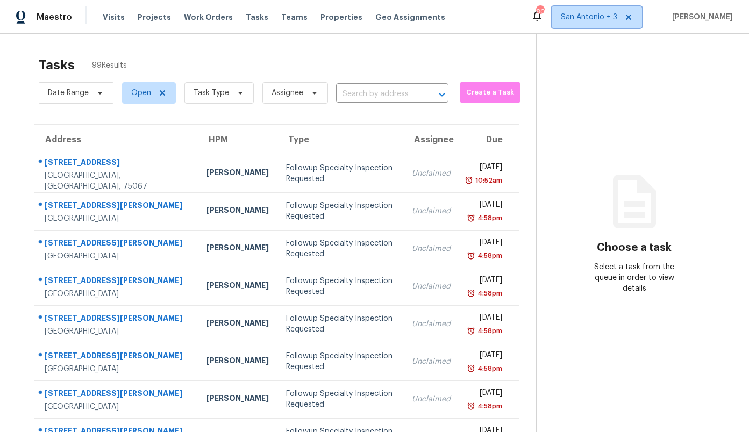
click at [591, 15] on span "San Antonio + 3" at bounding box center [589, 17] width 56 height 11
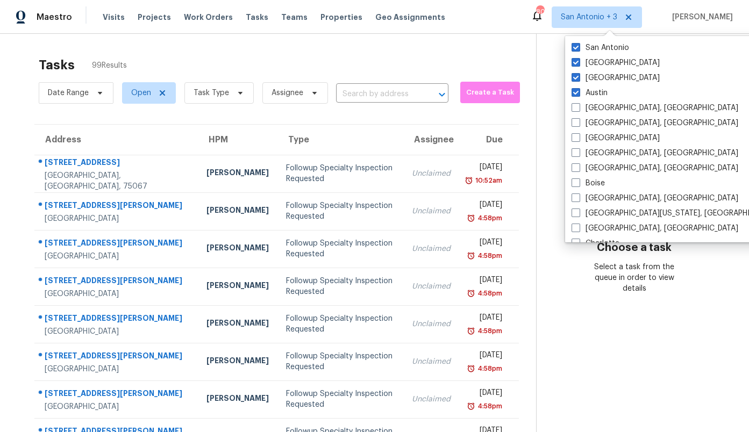
click at [478, 61] on div "Tasks 99 Results" at bounding box center [288, 65] width 498 height 28
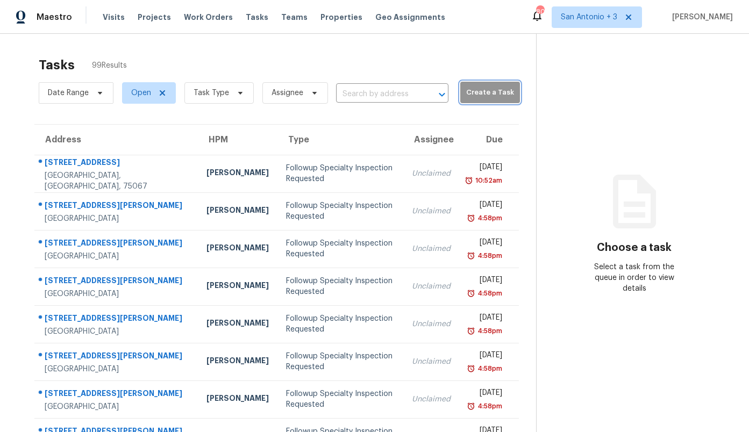
click at [479, 99] on span "Create a Task" at bounding box center [490, 93] width 49 height 12
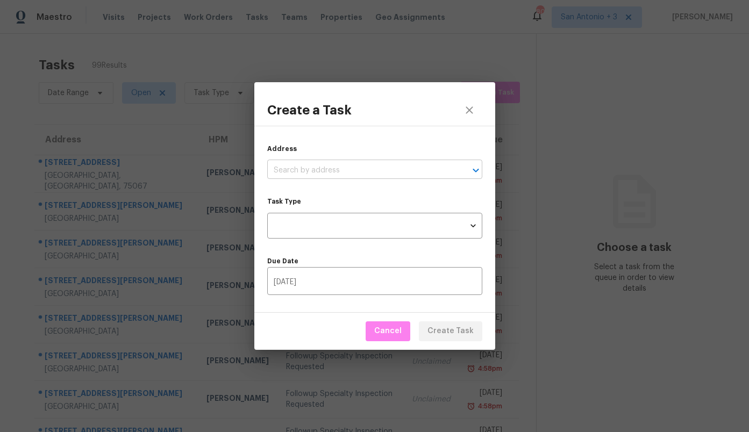
click at [342, 166] on input "text" at bounding box center [359, 170] width 185 height 17
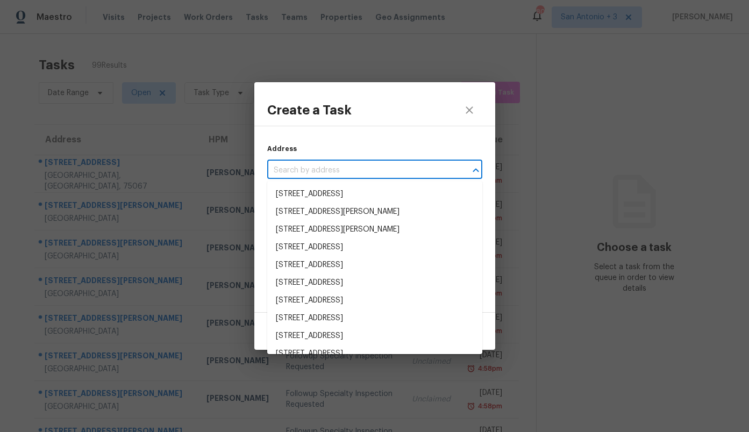
type input "x"
paste input "[STREET_ADDRESS][PERSON_NAME]"
type input "[STREET_ADDRESS][PERSON_NAME]"
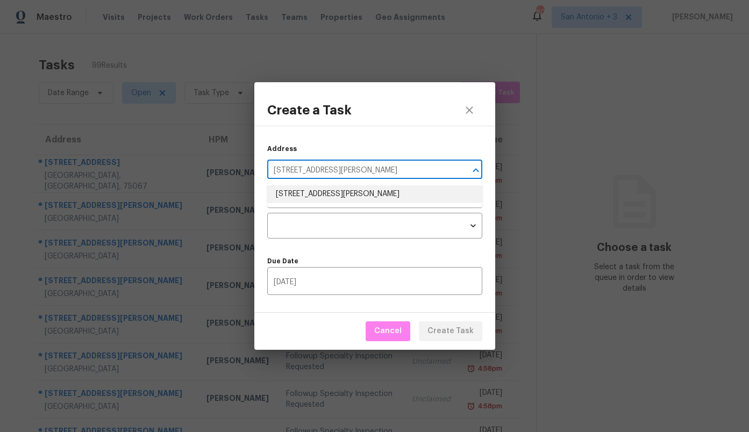
click at [316, 191] on li "[STREET_ADDRESS][PERSON_NAME]" at bounding box center [374, 195] width 215 height 18
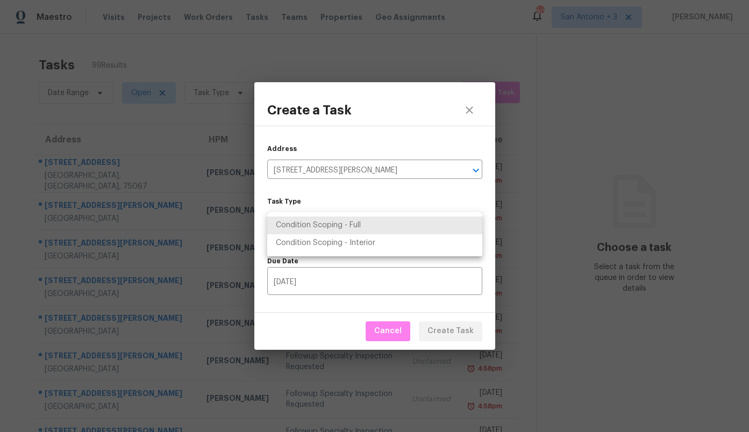
click at [329, 224] on body "Maestro Visits Projects Work Orders Tasks Teams Properties Geo Assignments 80 […" at bounding box center [374, 216] width 749 height 432
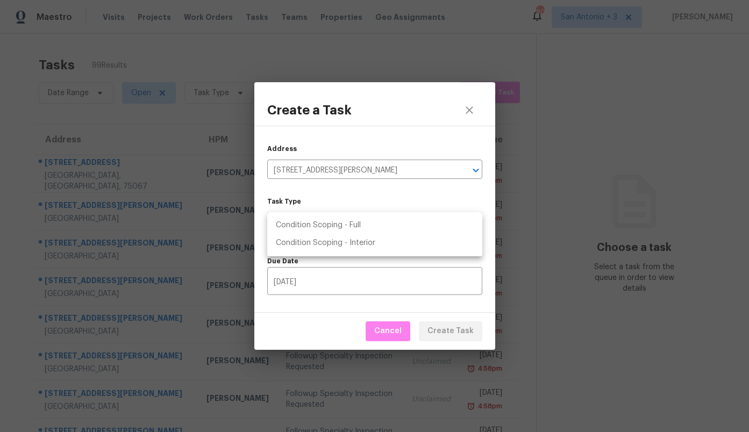
click at [329, 221] on li "Condition Scoping - Full" at bounding box center [374, 226] width 215 height 18
type input "virtual_full_assessment"
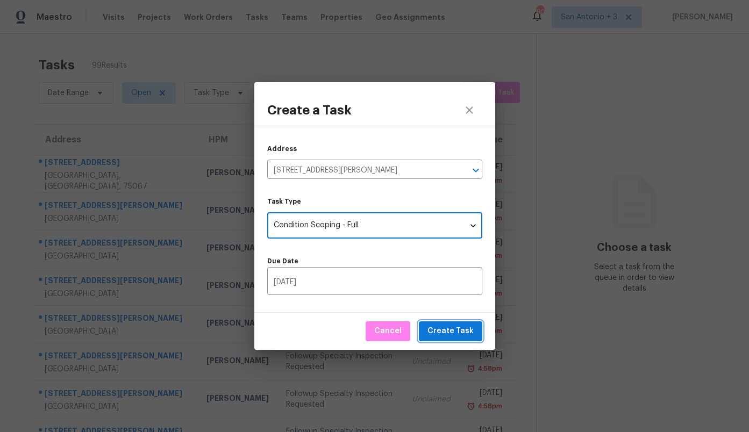
click at [462, 329] on span "Create Task" at bounding box center [451, 331] width 46 height 13
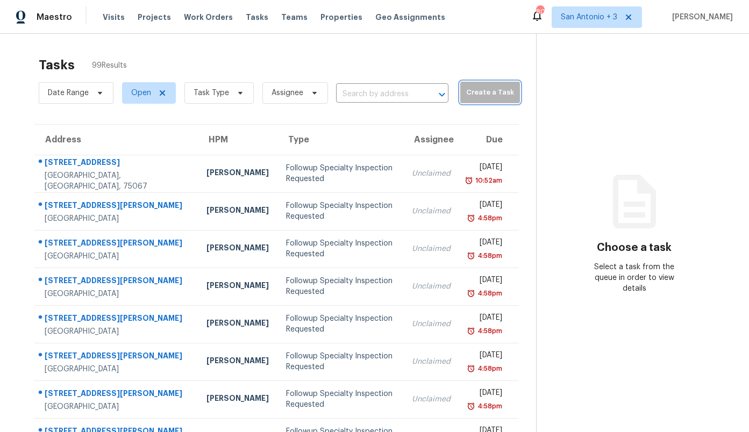
click at [481, 91] on span "Create a Task" at bounding box center [490, 93] width 49 height 12
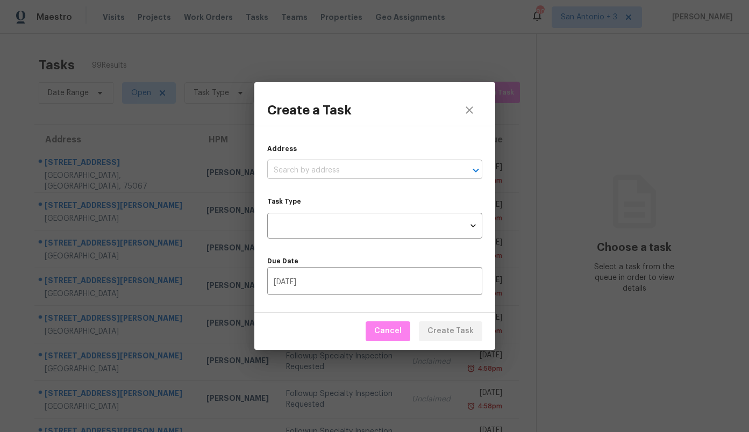
click at [358, 174] on input "text" at bounding box center [359, 170] width 185 height 17
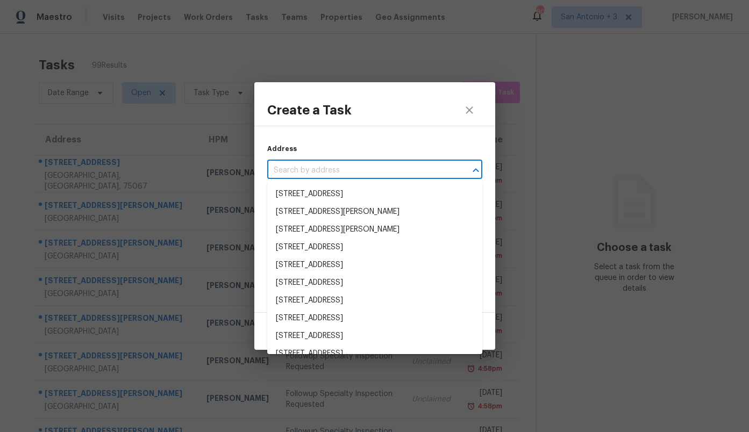
paste input "[STREET_ADDRESS]"
type input "[STREET_ADDRESS]"
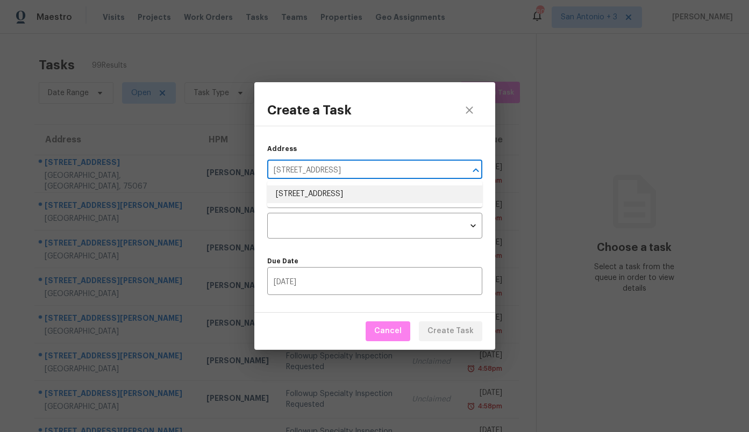
click at [347, 188] on li "[STREET_ADDRESS]" at bounding box center [374, 195] width 215 height 18
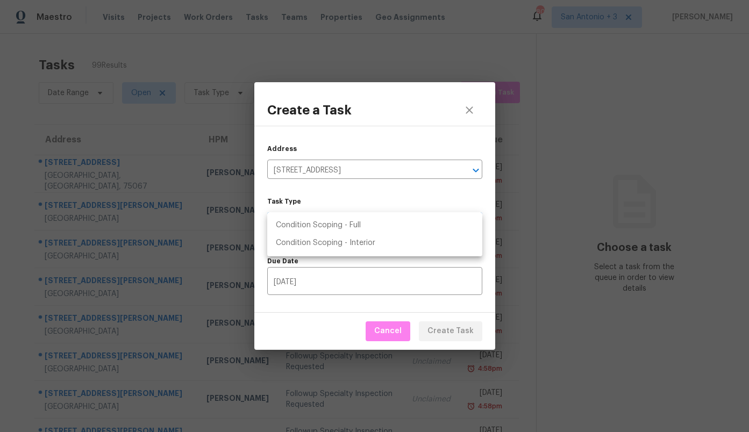
click at [340, 223] on body "Maestro Visits Projects Work Orders Tasks Teams Properties Geo Assignments 80 […" at bounding box center [374, 216] width 749 height 432
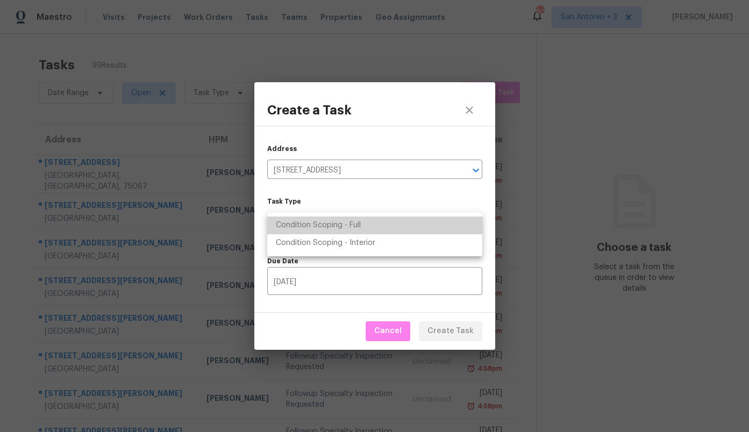
click at [340, 223] on li "Condition Scoping - Full" at bounding box center [374, 226] width 215 height 18
type input "virtual_full_assessment"
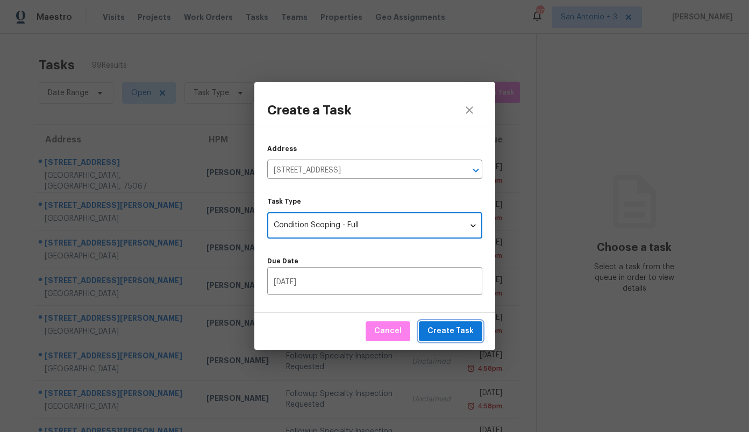
click at [452, 329] on span "Create Task" at bounding box center [451, 331] width 46 height 13
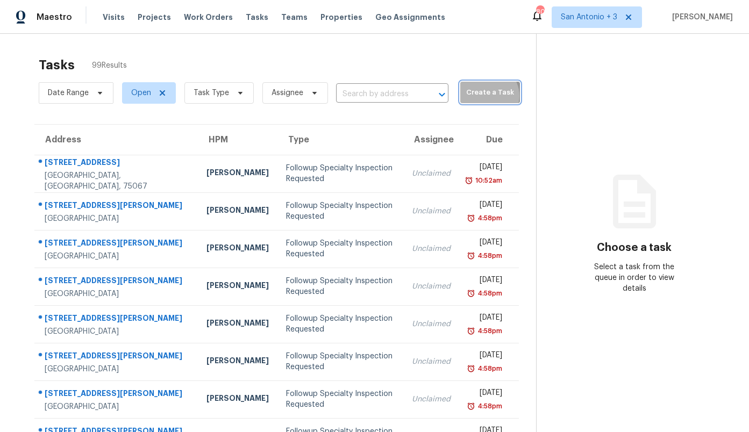
click at [474, 96] on span "Create a Task" at bounding box center [490, 93] width 49 height 12
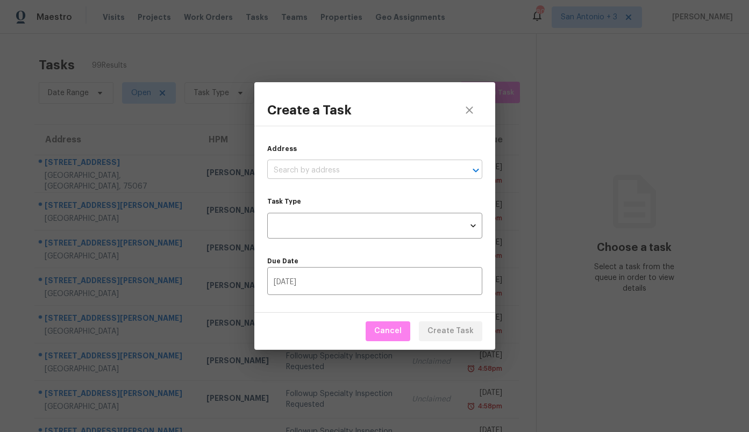
click at [365, 169] on input "text" at bounding box center [359, 170] width 185 height 17
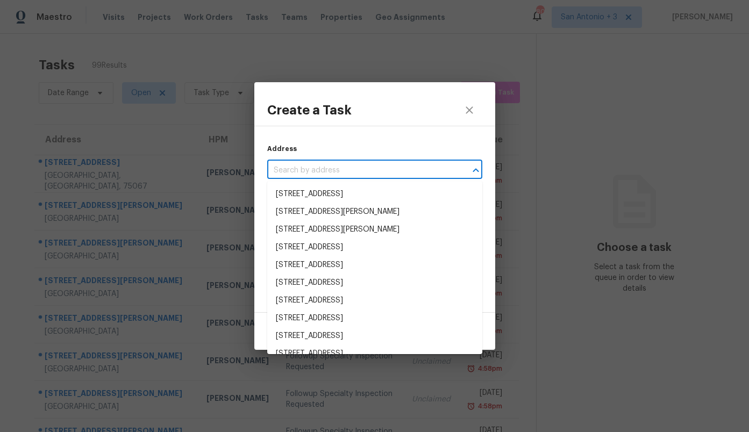
paste input "1MHA8HSP1MTNS"
type input "1MHA8HSP1MTNS"
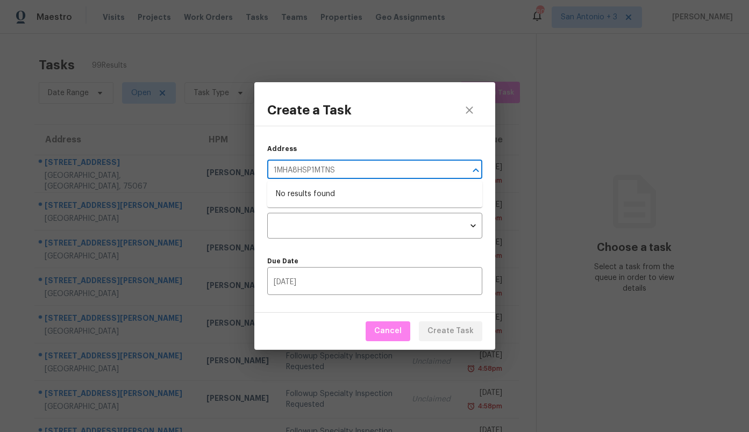
click at [311, 171] on input "1MHA8HSP1MTNS" at bounding box center [359, 170] width 185 height 17
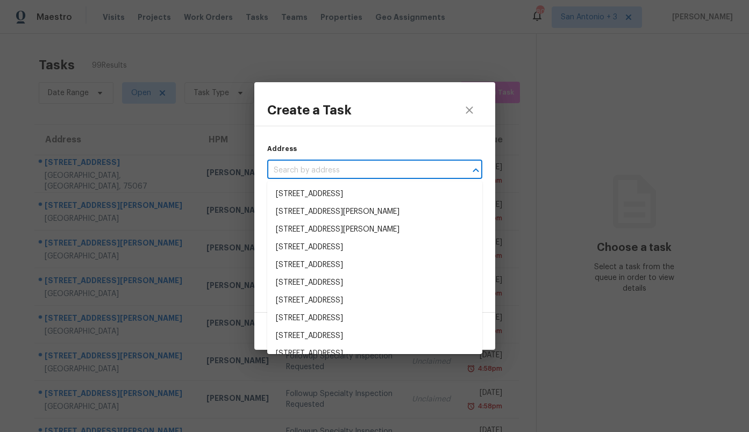
paste input "[STREET_ADDRESS]"
type input "[STREET_ADDRESS]"
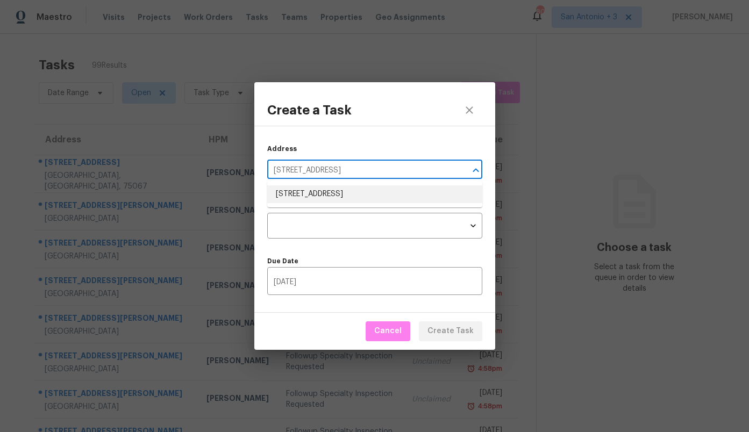
click at [335, 194] on li "[STREET_ADDRESS]" at bounding box center [374, 195] width 215 height 18
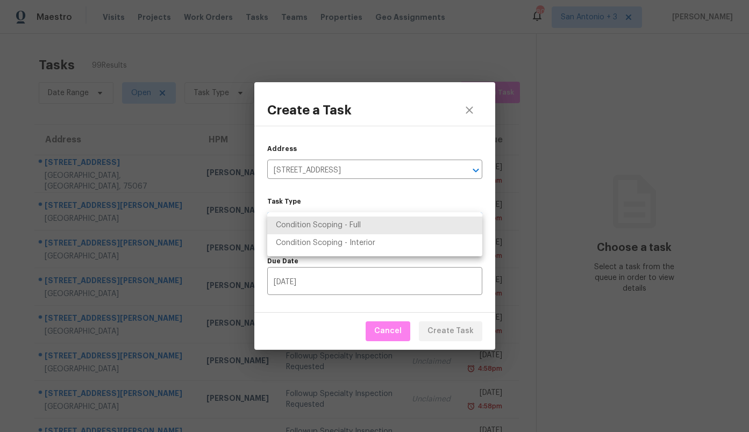
click at [332, 213] on body "Maestro Visits Projects Work Orders Tasks Teams Properties Geo Assignments 80 […" at bounding box center [374, 216] width 749 height 432
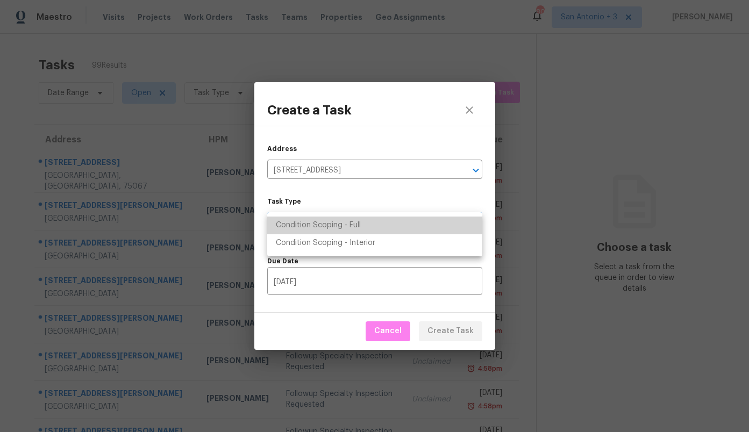
click at [332, 221] on li "Condition Scoping - Full" at bounding box center [374, 226] width 215 height 18
type input "virtual_full_assessment"
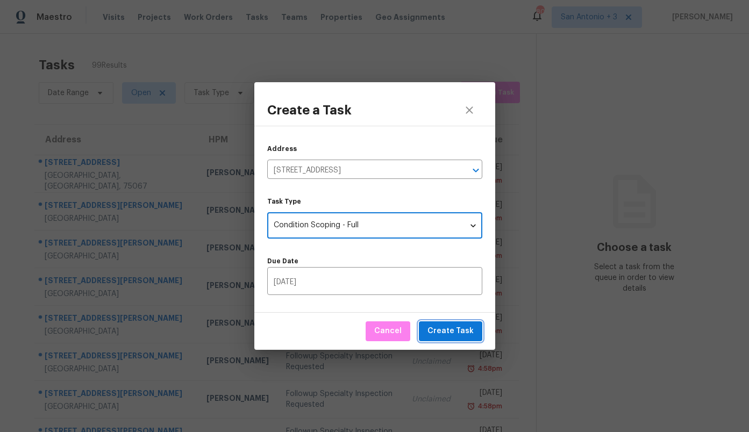
click at [439, 332] on span "Create Task" at bounding box center [451, 331] width 46 height 13
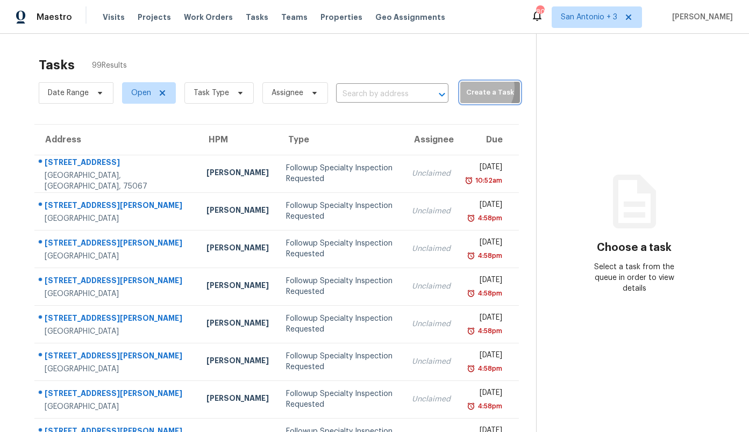
click at [466, 88] on span "Create a Task" at bounding box center [490, 93] width 49 height 12
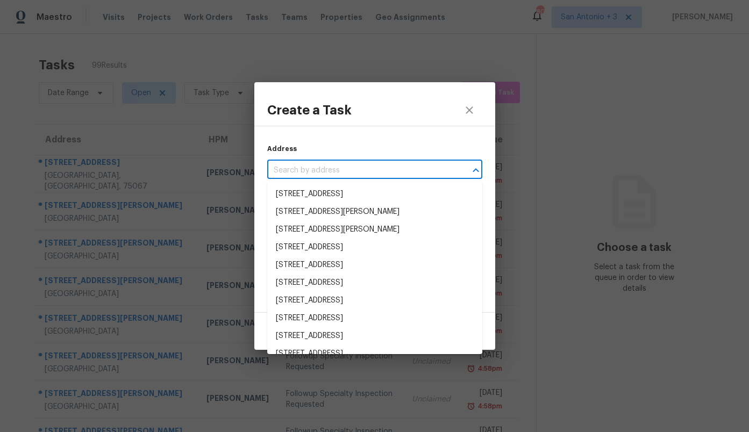
click at [339, 163] on input "text" at bounding box center [359, 170] width 185 height 17
paste input "7N1JX4RKFSWG0"
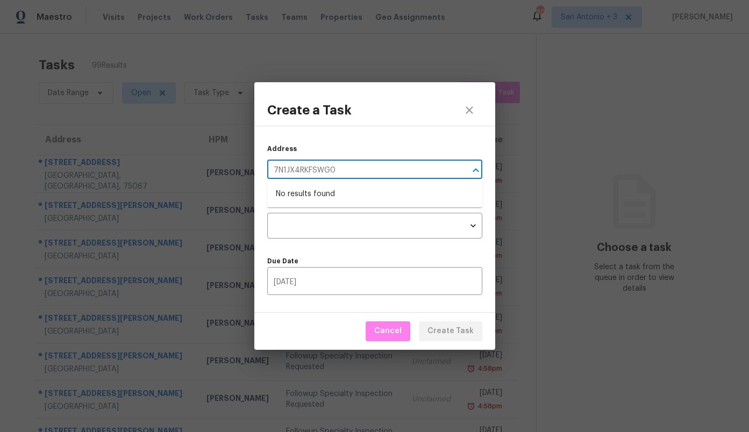
click at [321, 169] on input "7N1JX4RKFSWG0" at bounding box center [359, 170] width 185 height 17
type input "7N1JX4RKFSG0"
click at [321, 169] on input "7N1JX4RKFSG0" at bounding box center [359, 170] width 185 height 17
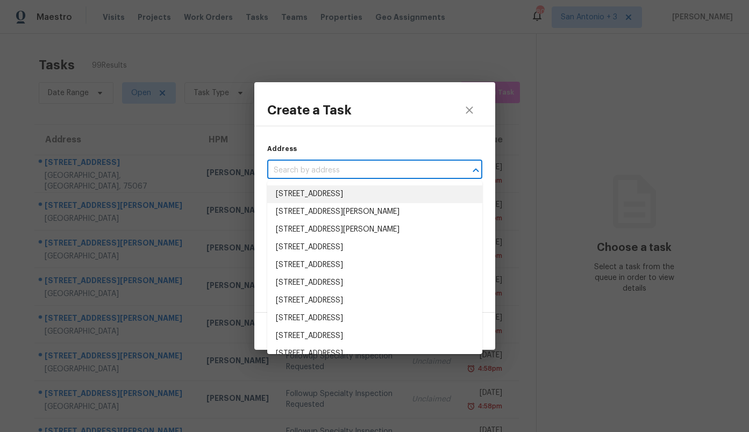
paste input "[STREET_ADDRESS]"
type input "[STREET_ADDRESS]"
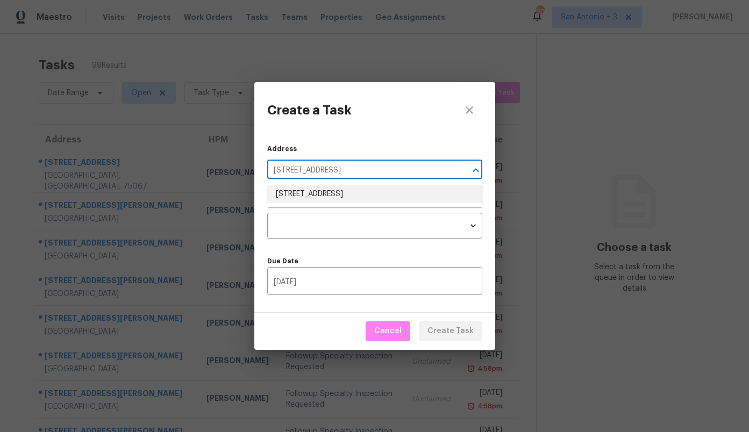
click at [295, 198] on li "[STREET_ADDRESS]" at bounding box center [374, 195] width 215 height 18
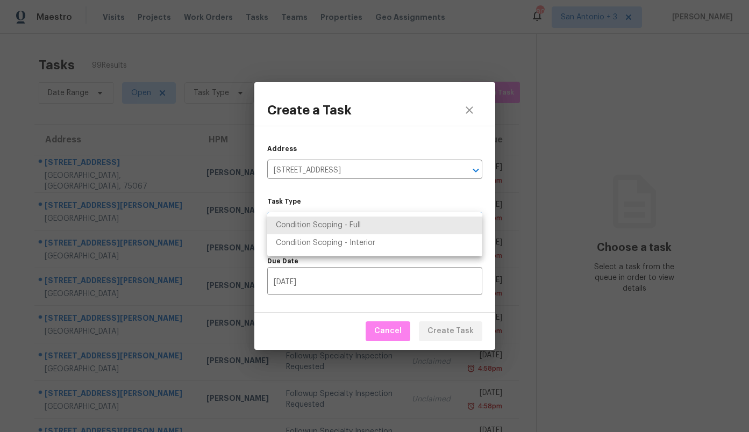
click at [300, 224] on body "Maestro Visits Projects Work Orders Tasks Teams Properties Geo Assignments 80 […" at bounding box center [374, 216] width 749 height 432
click at [300, 224] on li "Condition Scoping - Full" at bounding box center [374, 226] width 215 height 18
type input "virtual_full_assessment"
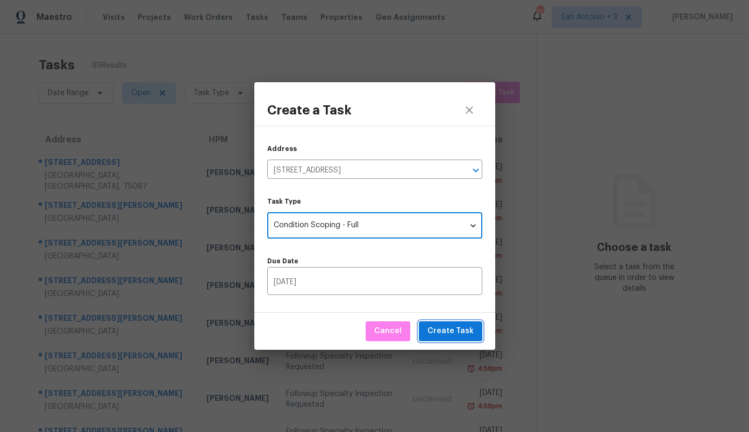
click at [459, 331] on span "Create Task" at bounding box center [451, 331] width 46 height 13
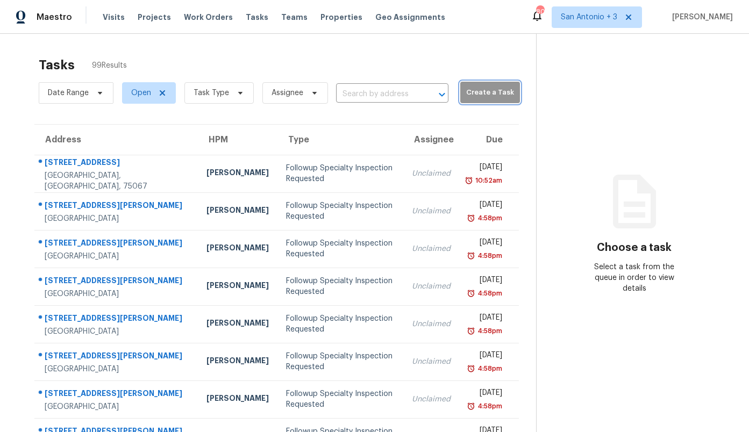
click at [474, 88] on span "Create a Task" at bounding box center [490, 93] width 49 height 12
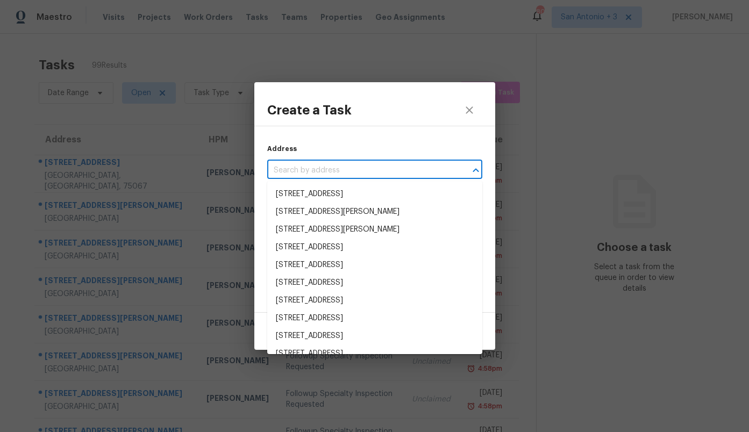
click at [357, 172] on input "text" at bounding box center [359, 170] width 185 height 17
paste input "[STREET_ADDRESS]"
type input "[STREET_ADDRESS]"
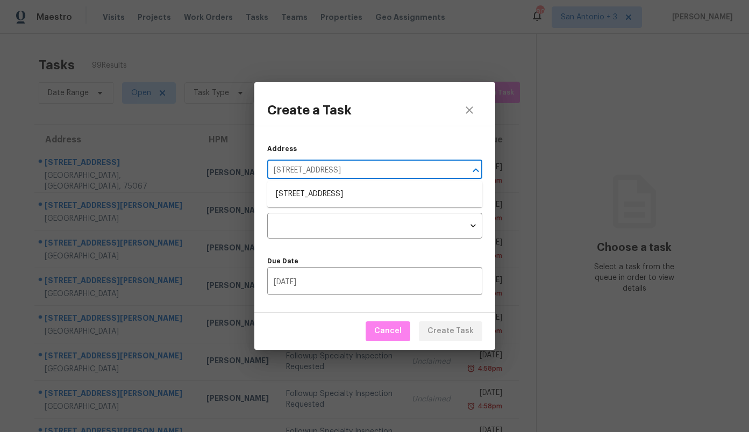
click at [343, 187] on li "[STREET_ADDRESS]" at bounding box center [374, 195] width 215 height 18
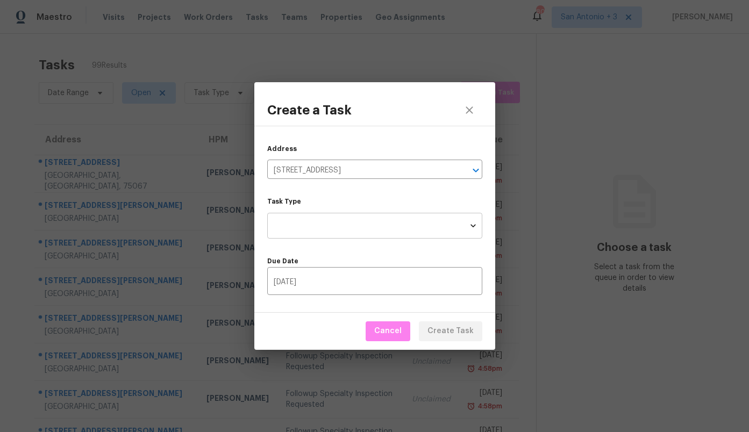
click at [339, 218] on body "Maestro Visits Projects Work Orders Tasks Teams Properties Geo Assignments 80 […" at bounding box center [374, 216] width 749 height 432
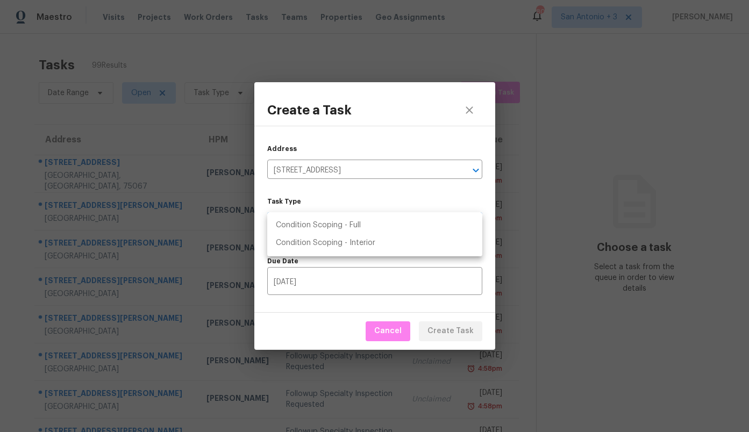
click at [339, 223] on li "Condition Scoping - Full" at bounding box center [374, 226] width 215 height 18
type input "virtual_full_assessment"
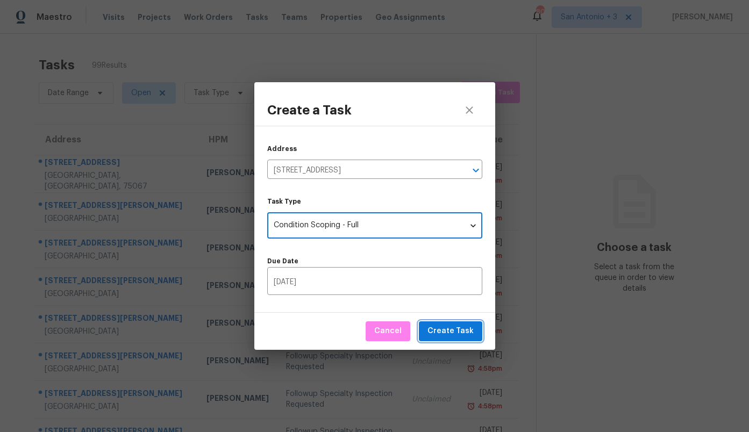
click at [447, 339] on button "Create Task" at bounding box center [450, 332] width 63 height 20
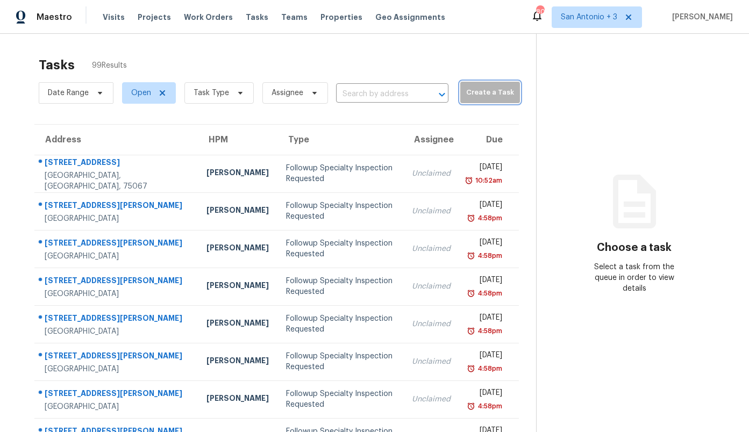
click at [478, 90] on span "Create a Task" at bounding box center [490, 93] width 49 height 12
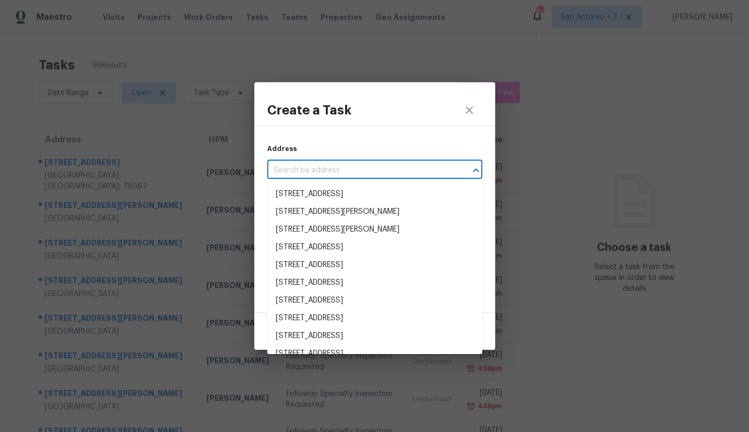
click at [336, 178] on input "text" at bounding box center [359, 170] width 185 height 17
paste input "1RSH0CSTWJYAY"
type input "1RSH0CSTWJYAY"
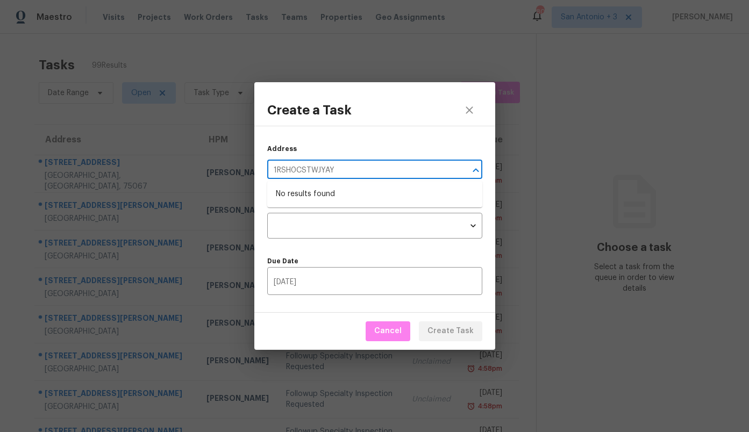
click at [331, 170] on input "1RSH0CSTWJYAY" at bounding box center [359, 170] width 185 height 17
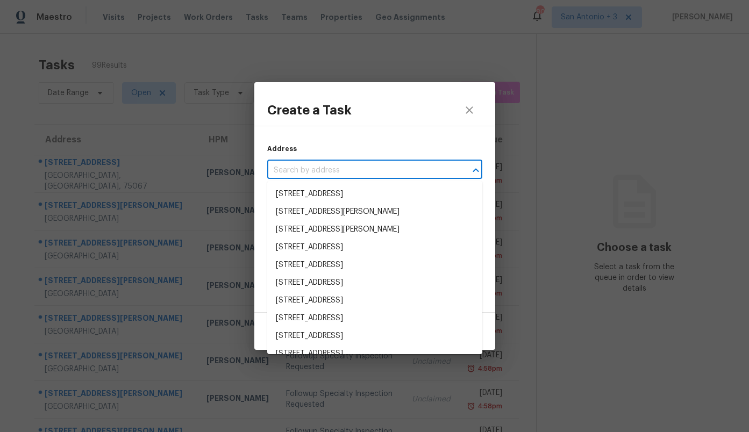
paste input "[STREET_ADDRESS]"
type input "[STREET_ADDRESS]"
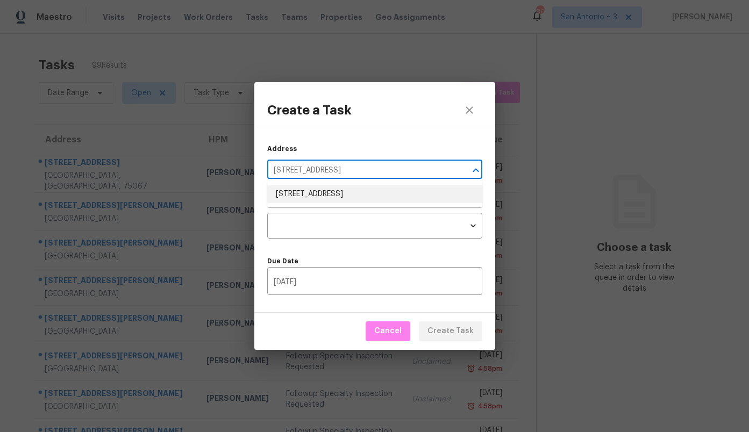
click at [356, 199] on li "[STREET_ADDRESS]" at bounding box center [374, 195] width 215 height 18
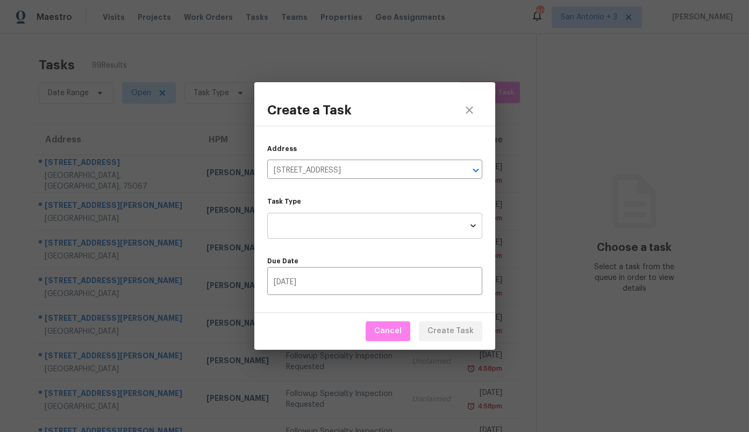
click at [344, 222] on body "Maestro Visits Projects Work Orders Tasks Teams Properties Geo Assignments 80 […" at bounding box center [374, 216] width 749 height 432
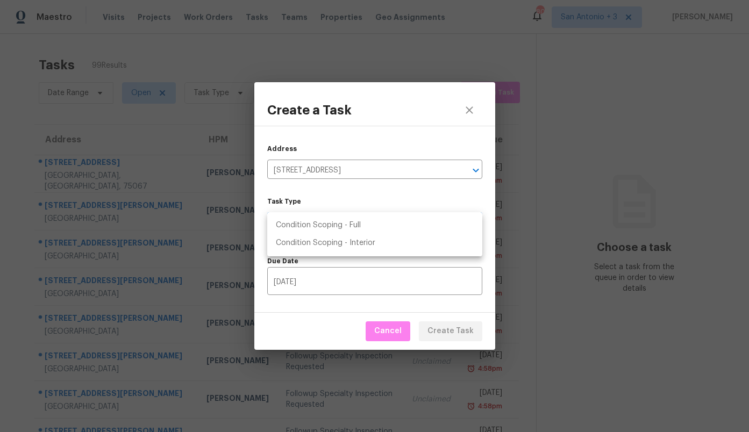
click at [344, 224] on li "Condition Scoping - Full" at bounding box center [374, 226] width 215 height 18
type input "virtual_full_assessment"
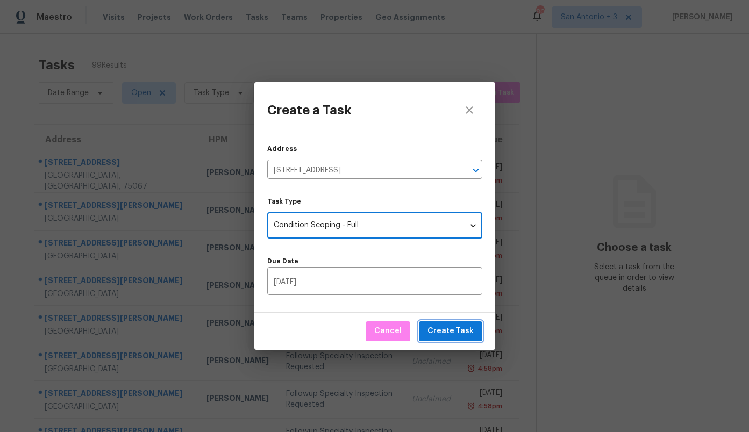
click at [457, 325] on span "Create Task" at bounding box center [451, 331] width 46 height 13
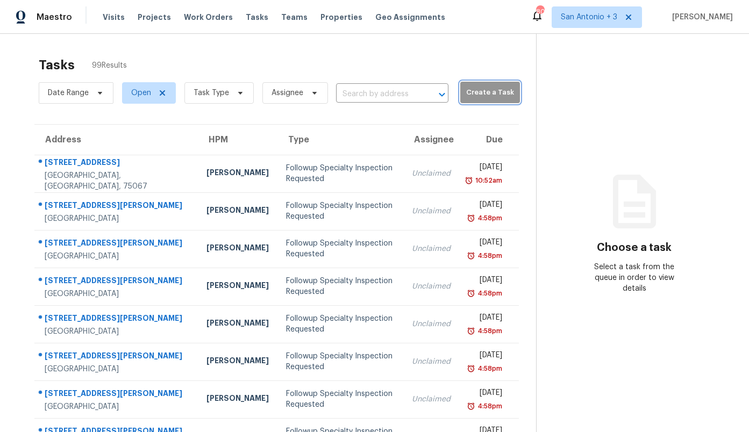
click at [466, 93] on span "Create a Task" at bounding box center [490, 93] width 49 height 12
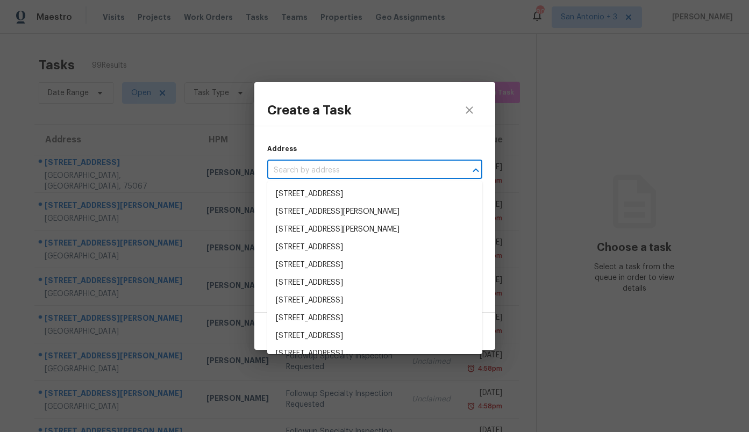
click at [372, 167] on input "text" at bounding box center [359, 170] width 185 height 17
paste input "[STREET_ADDRESS][PERSON_NAME]"
type input "[STREET_ADDRESS][PERSON_NAME]"
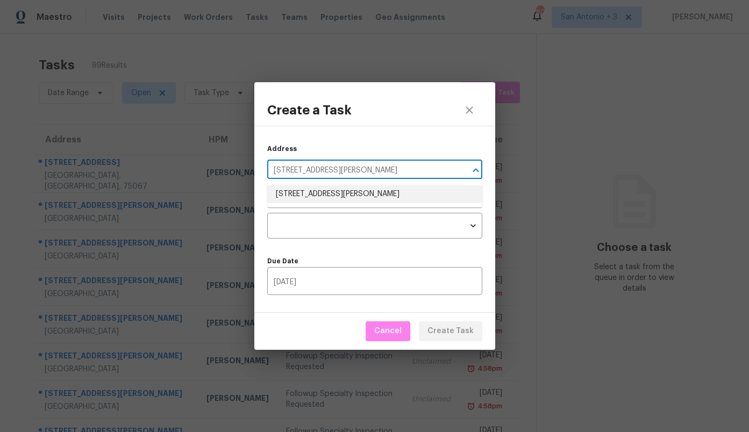
click at [350, 197] on li "[STREET_ADDRESS][PERSON_NAME]" at bounding box center [374, 195] width 215 height 18
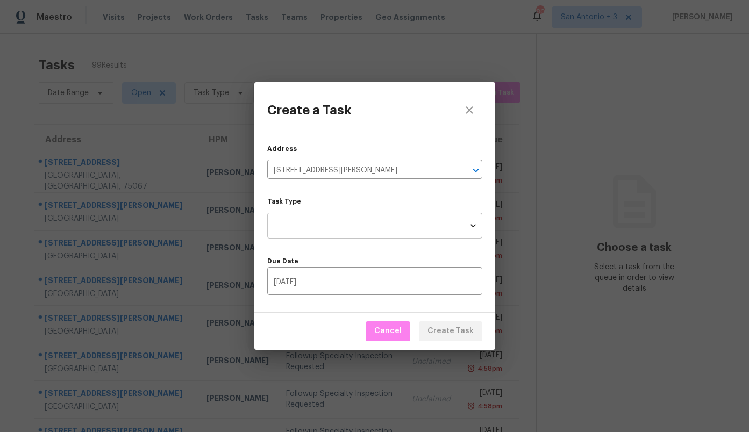
click at [343, 218] on body "Maestro Visits Projects Work Orders Tasks Teams Properties Geo Assignments 80 […" at bounding box center [374, 216] width 749 height 432
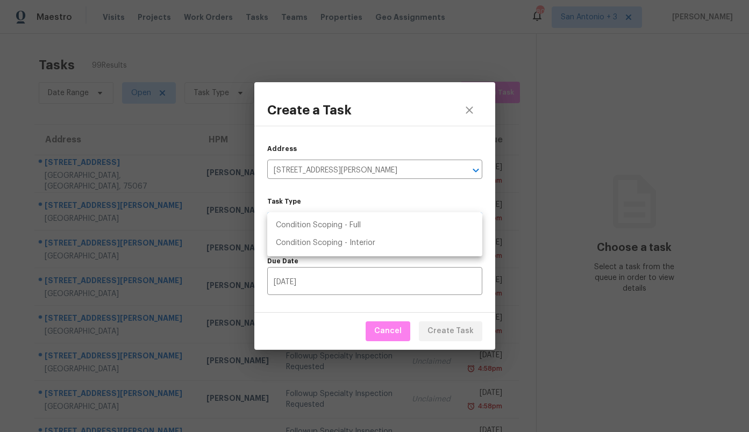
click at [343, 222] on li "Condition Scoping - Full" at bounding box center [374, 226] width 215 height 18
type input "virtual_full_assessment"
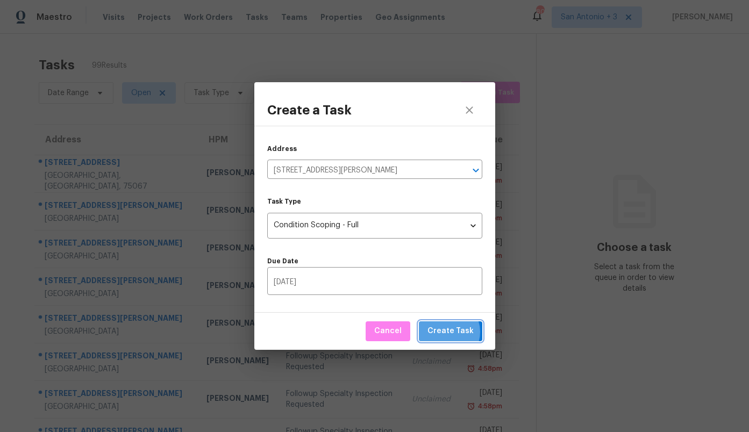
click at [451, 332] on span "Create Task" at bounding box center [451, 331] width 46 height 13
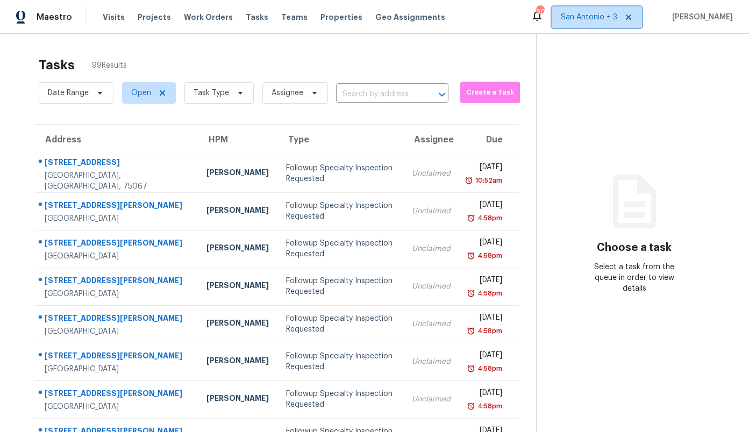
click at [599, 17] on span "San Antonio + 3" at bounding box center [589, 17] width 56 height 11
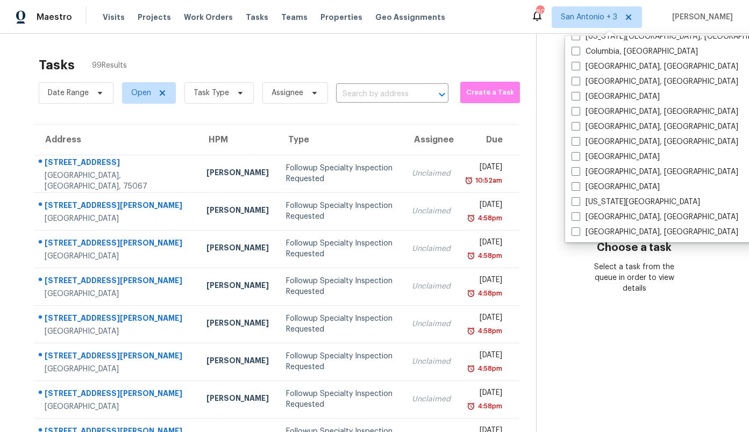
scroll to position [307, 0]
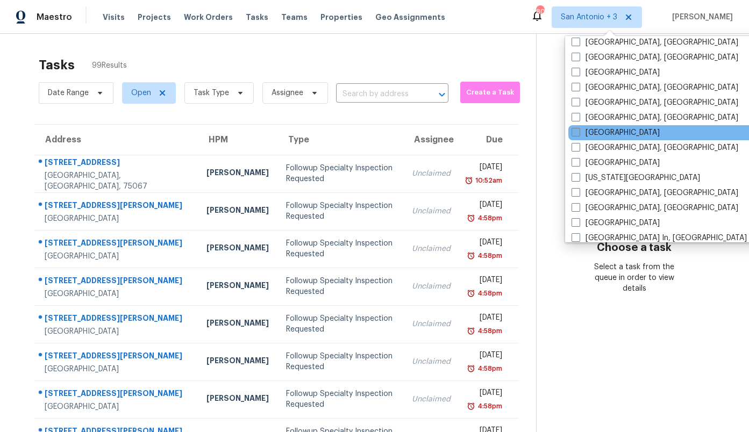
click at [593, 132] on label "[GEOGRAPHIC_DATA]" at bounding box center [616, 132] width 88 height 11
click at [579, 132] on input "[GEOGRAPHIC_DATA]" at bounding box center [575, 130] width 7 height 7
checkbox input "true"
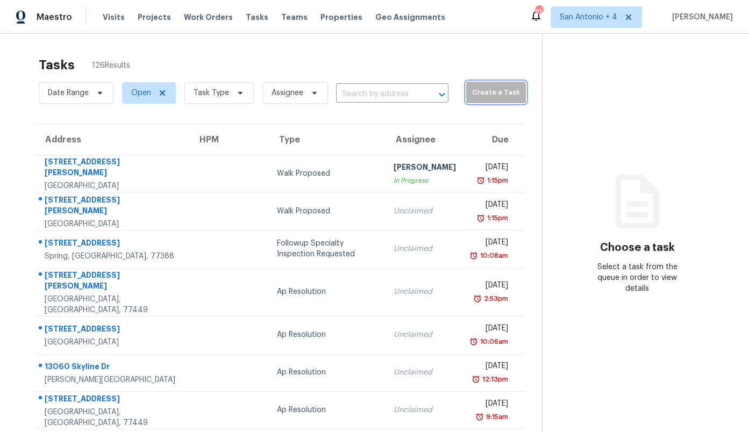
click at [472, 94] on span "Create a Task" at bounding box center [496, 93] width 49 height 12
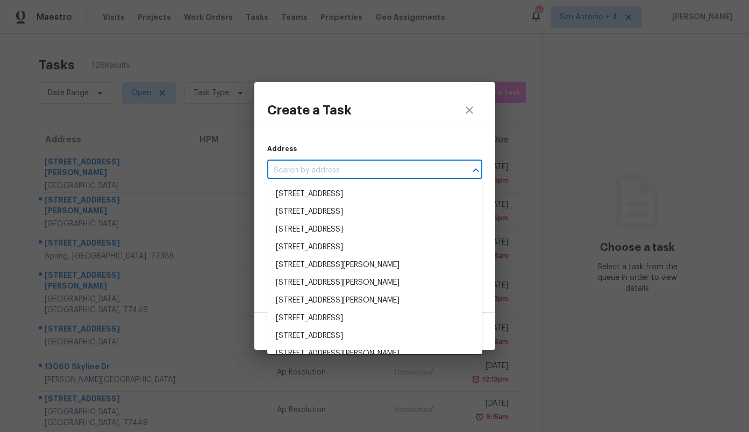
click at [367, 166] on input "text" at bounding box center [359, 170] width 185 height 17
paste input "[STREET_ADDRESS][US_STATE]"
type input "[STREET_ADDRESS][US_STATE]"
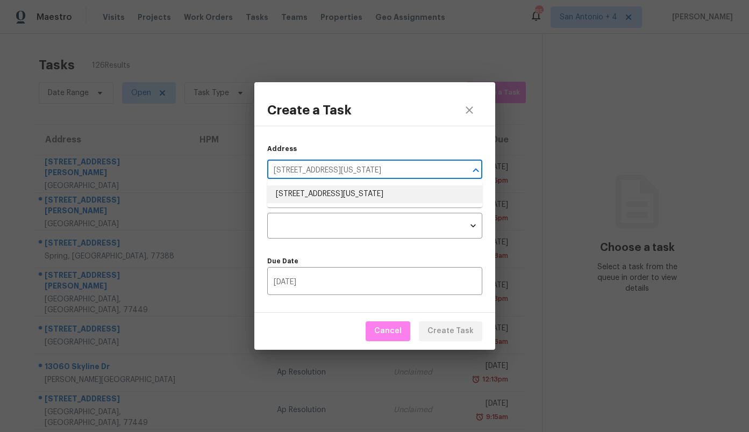
click at [301, 194] on li "[STREET_ADDRESS][US_STATE]" at bounding box center [374, 195] width 215 height 18
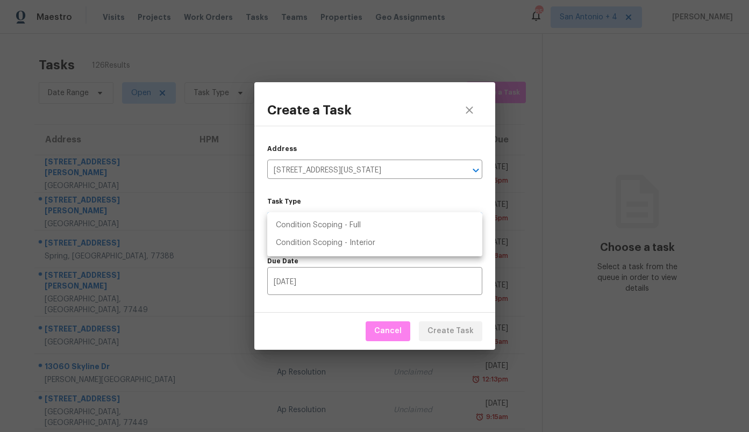
click at [307, 222] on body "Maestro Visits Projects Work Orders Tasks Teams Properties Geo Assignments 85 […" at bounding box center [374, 216] width 749 height 432
click at [307, 224] on li "Condition Scoping - Full" at bounding box center [374, 226] width 215 height 18
type input "virtual_full_assessment"
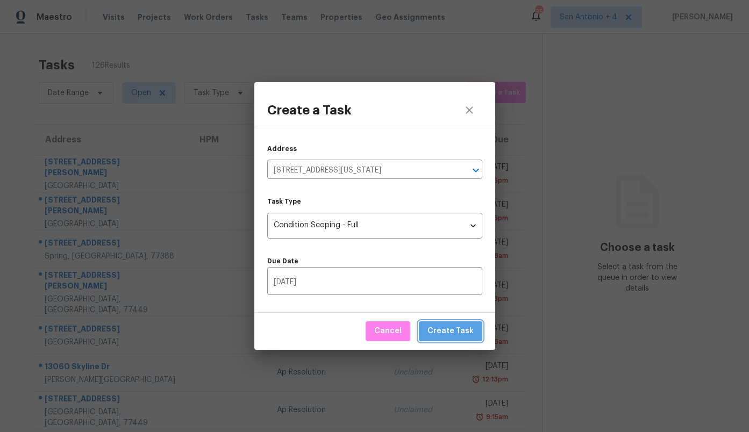
click at [467, 338] on span "Create Task" at bounding box center [451, 331] width 46 height 13
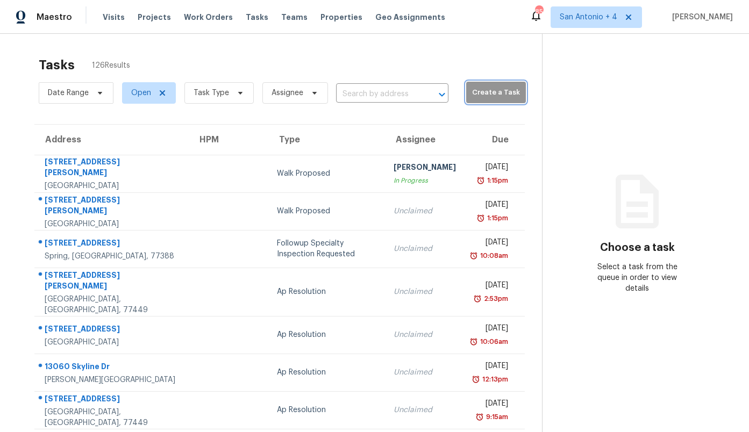
click at [481, 97] on span "Create a Task" at bounding box center [496, 93] width 49 height 12
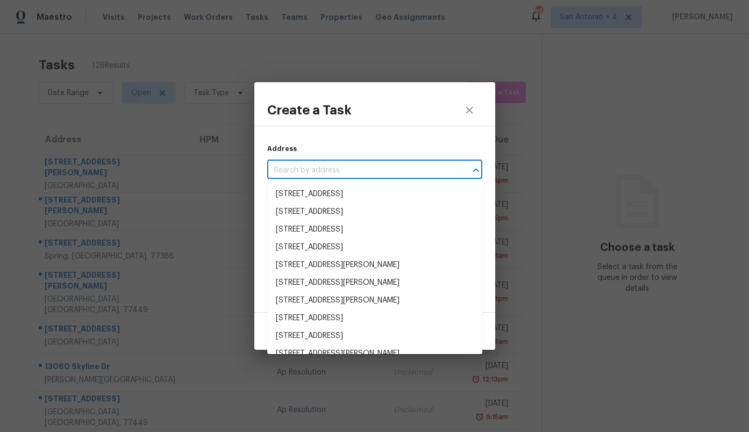
click at [365, 168] on input "text" at bounding box center [359, 170] width 185 height 17
paste input "5XDMM68K9G914"
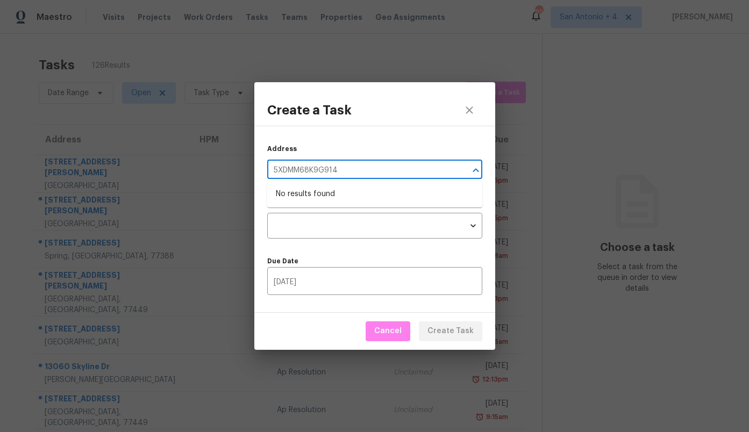
type input "5XDMM68K9G914"
click at [321, 161] on div "Address ​" at bounding box center [374, 162] width 215 height 36
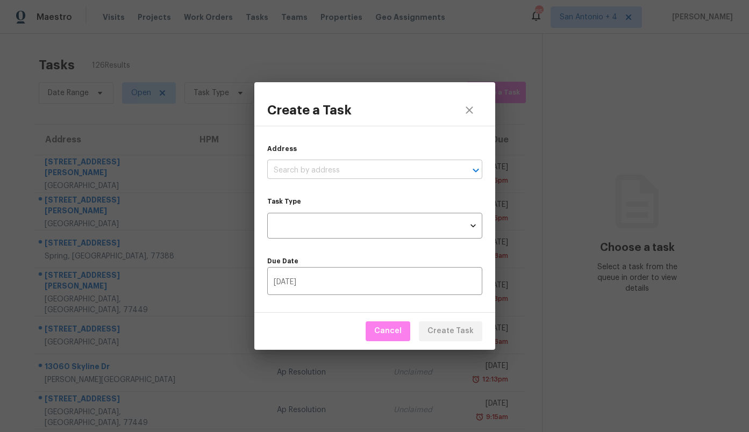
click at [321, 162] on input "text" at bounding box center [359, 170] width 185 height 17
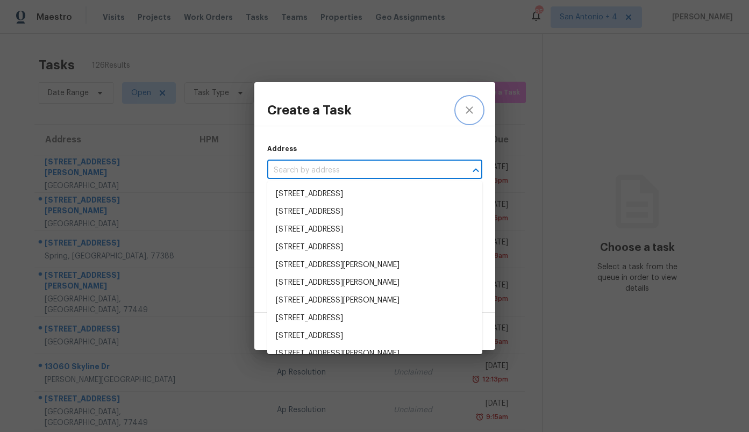
click at [473, 108] on icon "close" at bounding box center [469, 110] width 13 height 13
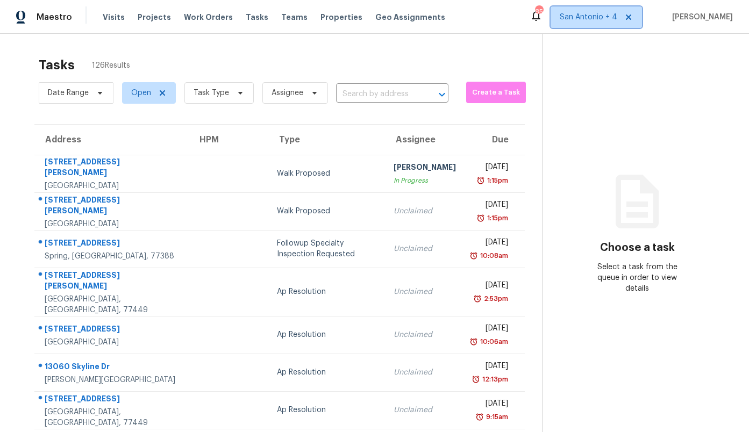
click at [579, 11] on span "San Antonio + 4" at bounding box center [596, 17] width 91 height 22
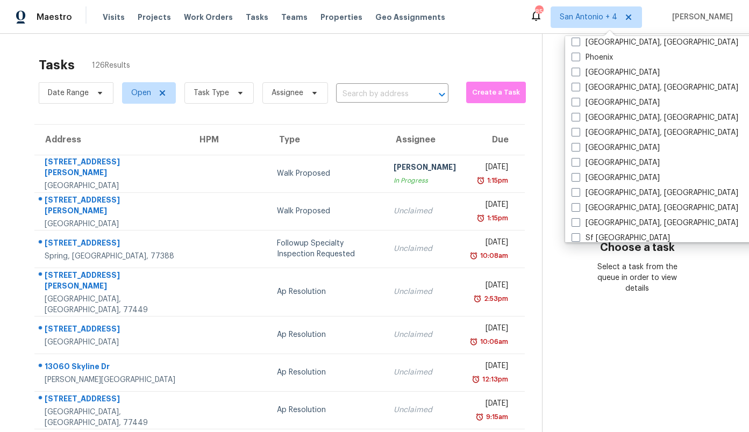
scroll to position [641, 0]
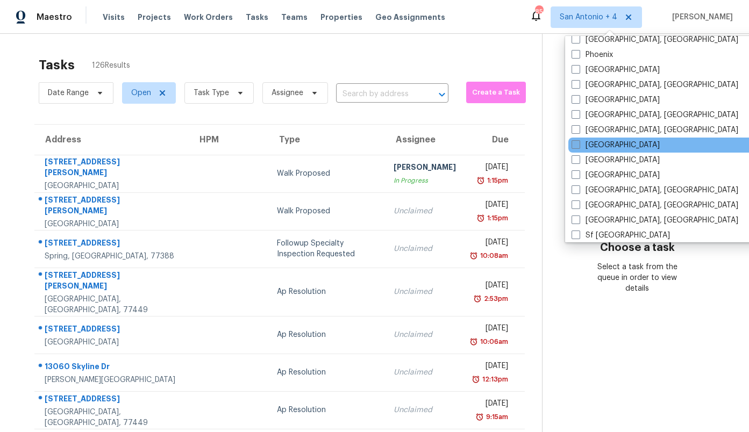
click at [598, 148] on label "[GEOGRAPHIC_DATA]" at bounding box center [616, 145] width 88 height 11
click at [579, 147] on input "[GEOGRAPHIC_DATA]" at bounding box center [575, 143] width 7 height 7
checkbox input "true"
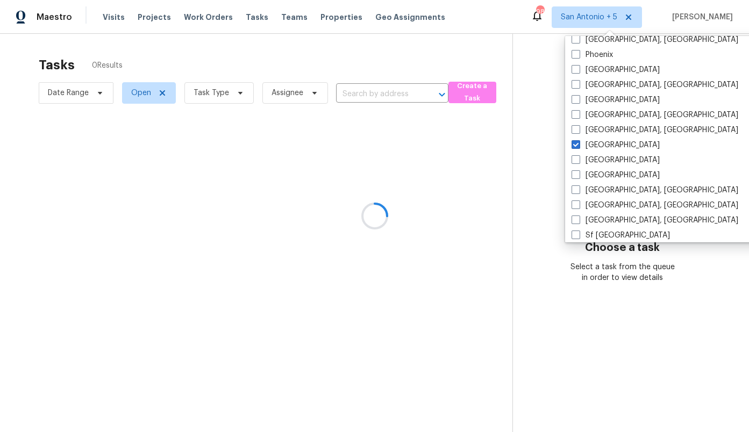
click at [476, 55] on div at bounding box center [374, 216] width 749 height 432
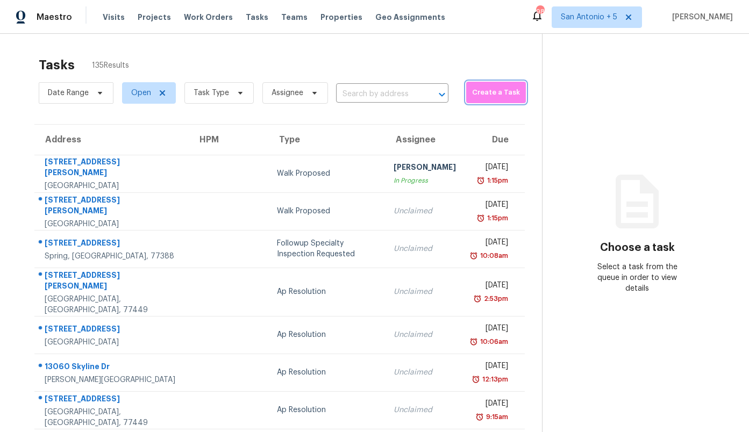
click at [472, 88] on span "Create a Task" at bounding box center [496, 93] width 49 height 12
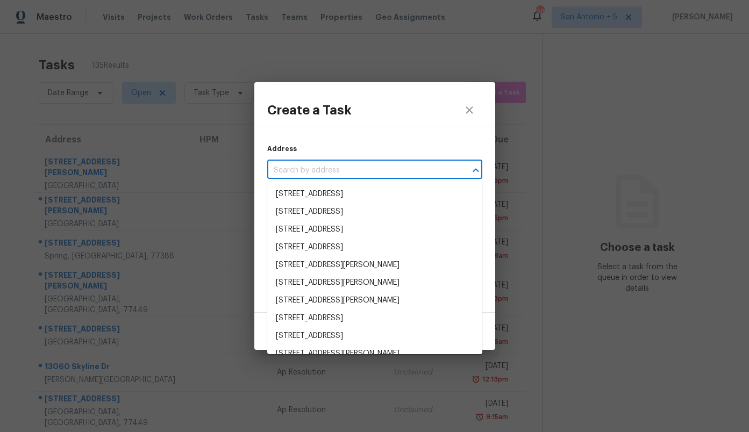
click at [323, 172] on input "text" at bounding box center [359, 170] width 185 height 17
paste input "[STREET_ADDRESS]"
type input "[STREET_ADDRESS]"
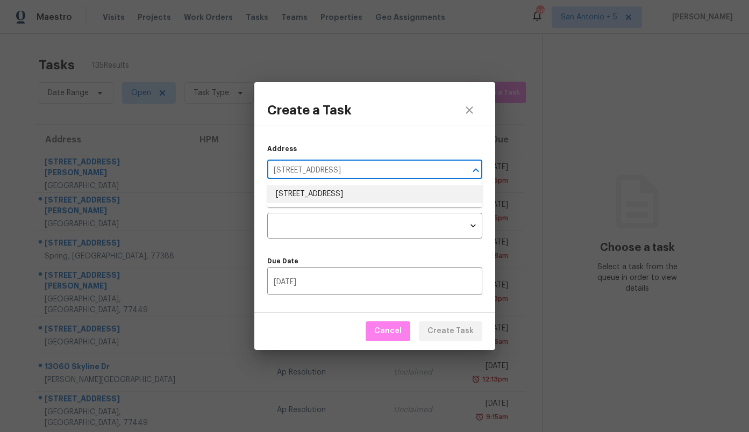
click at [307, 195] on li "[STREET_ADDRESS]" at bounding box center [374, 195] width 215 height 18
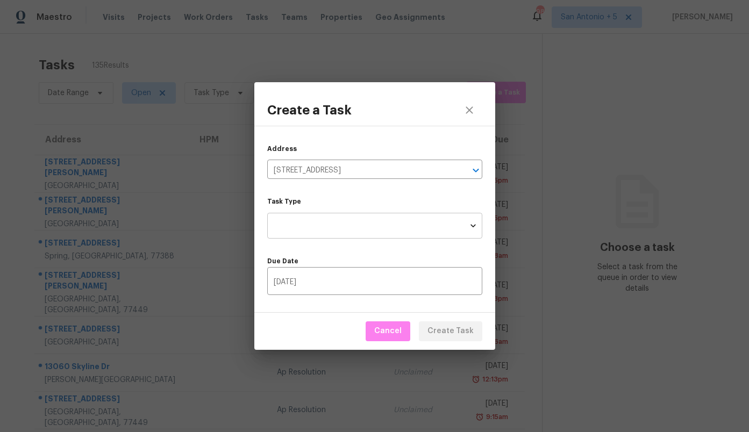
click at [314, 222] on body "Maestro Visits Projects Work Orders Tasks Teams Properties Geo Assignments 98 […" at bounding box center [374, 216] width 749 height 432
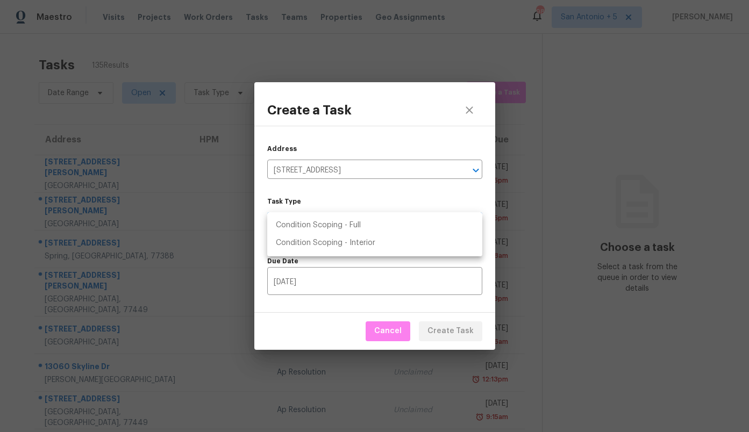
click at [314, 222] on li "Condition Scoping - Full" at bounding box center [374, 226] width 215 height 18
type input "virtual_full_assessment"
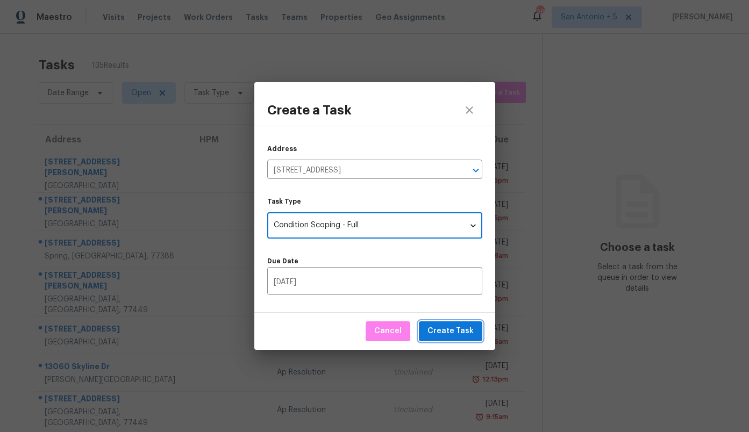
click at [449, 328] on span "Create Task" at bounding box center [451, 331] width 46 height 13
